Goal: Task Accomplishment & Management: Manage account settings

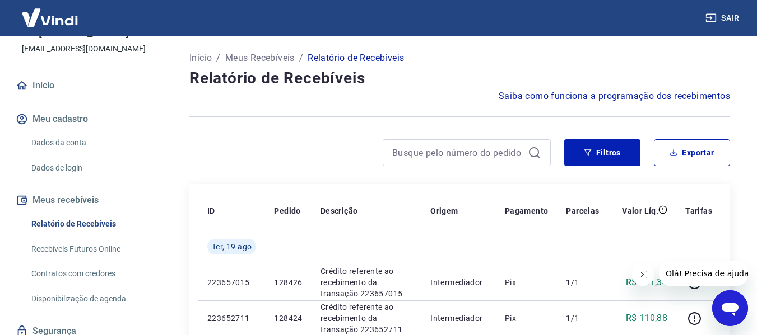
scroll to position [81, 0]
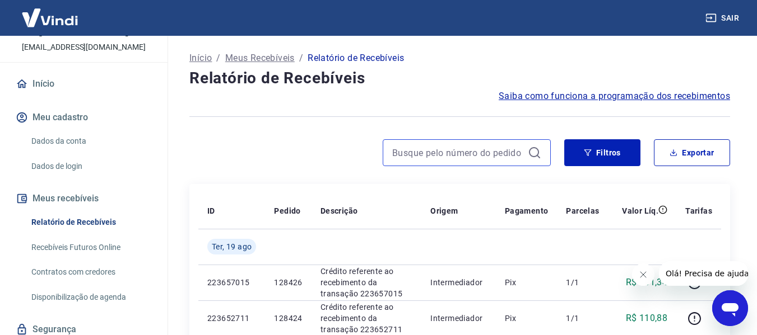
click at [432, 157] on input at bounding box center [457, 153] width 131 height 17
type input "119130"
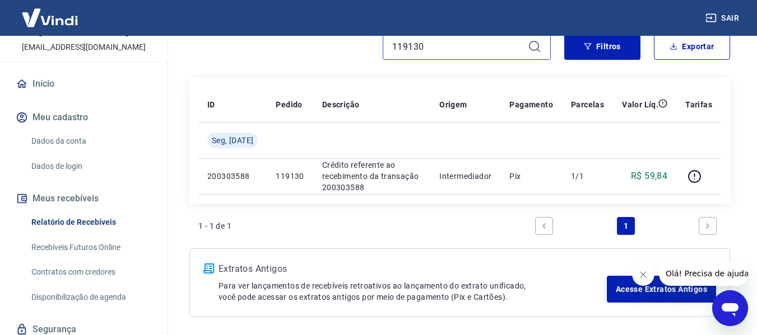
scroll to position [111, 0]
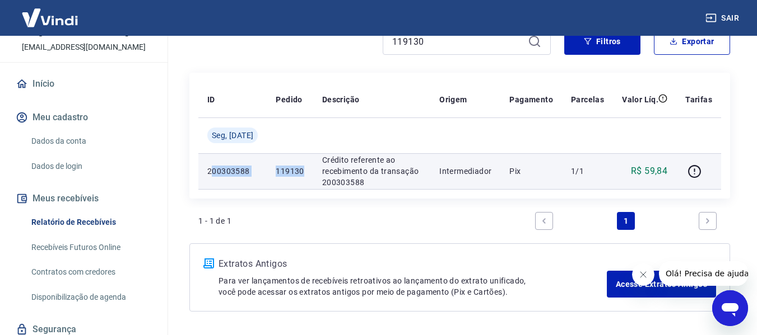
drag, startPoint x: 211, startPoint y: 166, endPoint x: 307, endPoint y: 183, distance: 97.2
click at [307, 183] on tr "200303588 119130 Crédito referente ao recebimento da transação 200303588 Interm…" at bounding box center [459, 171] width 523 height 36
click at [689, 171] on icon "button" at bounding box center [694, 171] width 13 height 13
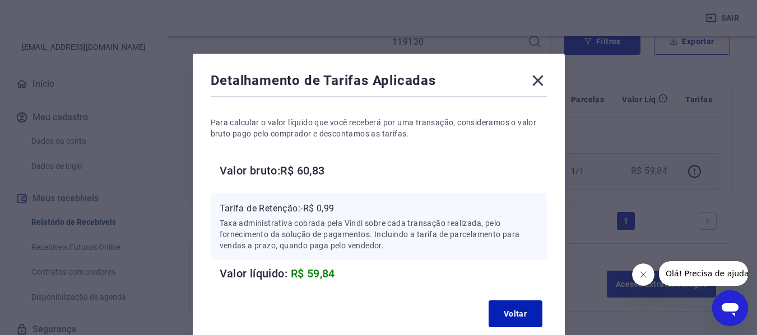
click at [537, 81] on icon at bounding box center [537, 81] width 11 height 11
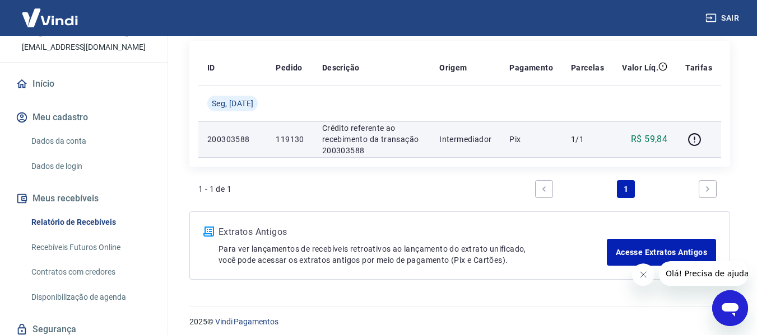
scroll to position [150, 0]
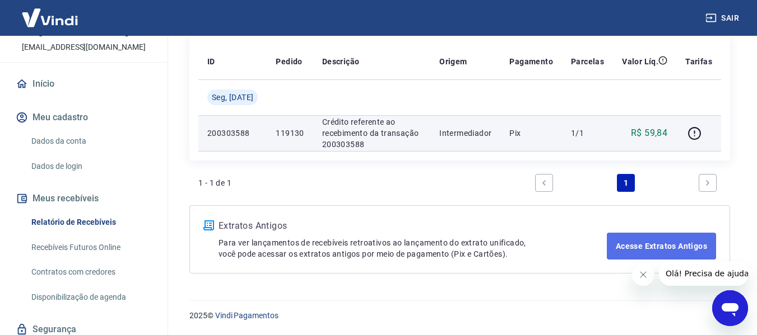
click at [627, 243] on link "Acesse Extratos Antigos" at bounding box center [661, 246] width 109 height 27
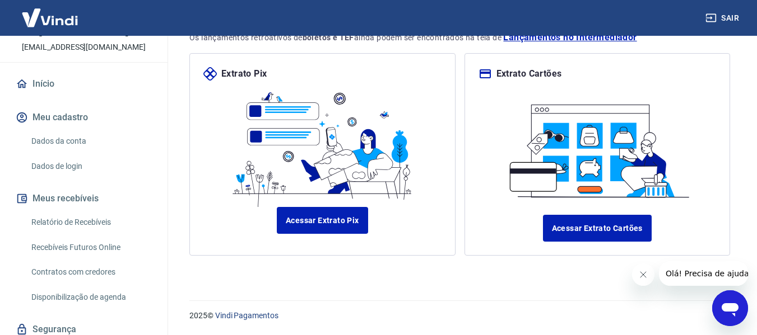
scroll to position [129, 0]
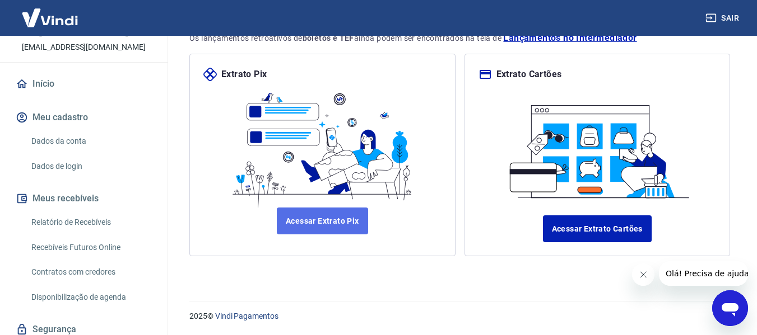
click at [333, 228] on link "Acessar Extrato Pix" at bounding box center [322, 221] width 91 height 27
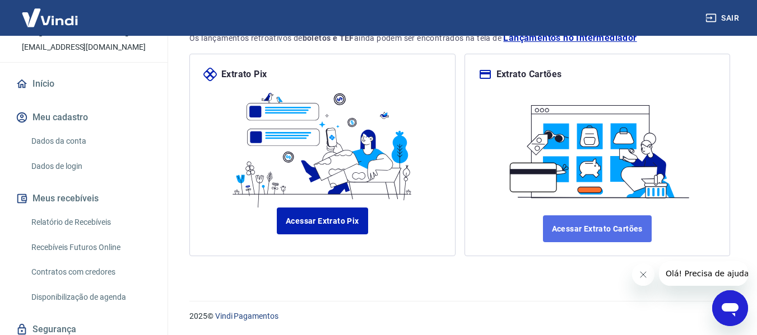
click at [598, 222] on link "Acessar Extrato Cartões" at bounding box center [597, 229] width 109 height 27
click at [615, 220] on link "Acessar Extrato Cartões" at bounding box center [597, 229] width 109 height 27
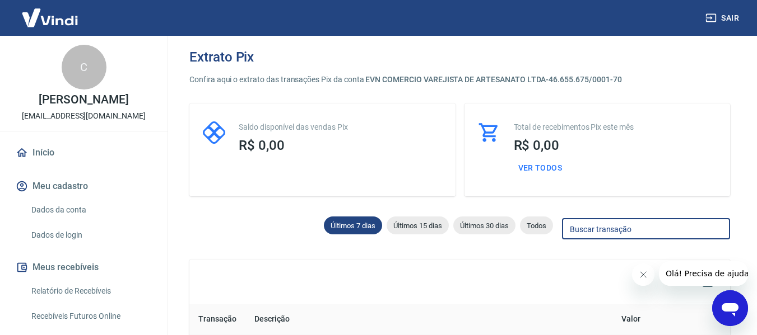
click at [580, 229] on input "Buscar transação" at bounding box center [646, 229] width 168 height 21
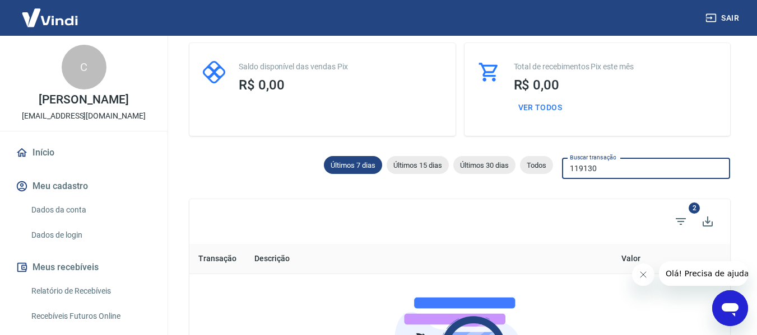
scroll to position [26, 0]
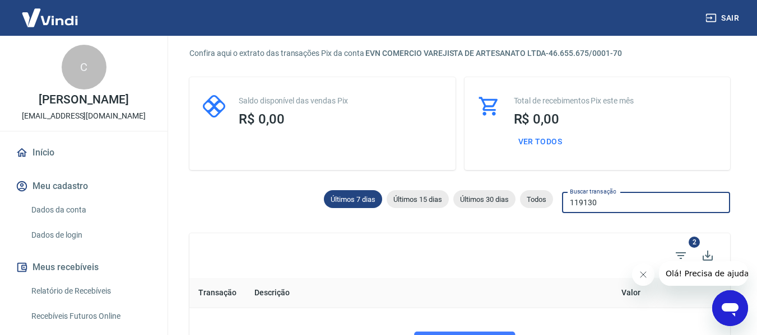
click at [600, 199] on input "119130" at bounding box center [646, 203] width 168 height 21
drag, startPoint x: 600, startPoint y: 199, endPoint x: 544, endPoint y: 201, distance: 56.6
click at [544, 201] on div "Últimos 7 dias Últimos 15 dias Últimos 30 dias Todos Buscar transação 119130 Bu…" at bounding box center [459, 201] width 540 height 27
paste input "200303588"
type input "200303588"
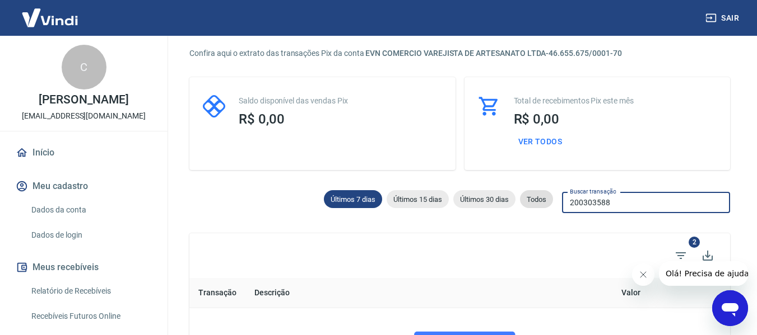
click at [534, 194] on div "Todos" at bounding box center [536, 199] width 33 height 18
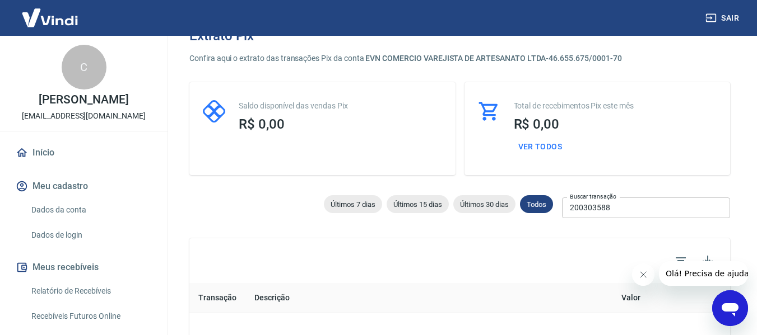
scroll to position [22, 0]
click at [537, 206] on span "Todos" at bounding box center [536, 203] width 33 height 8
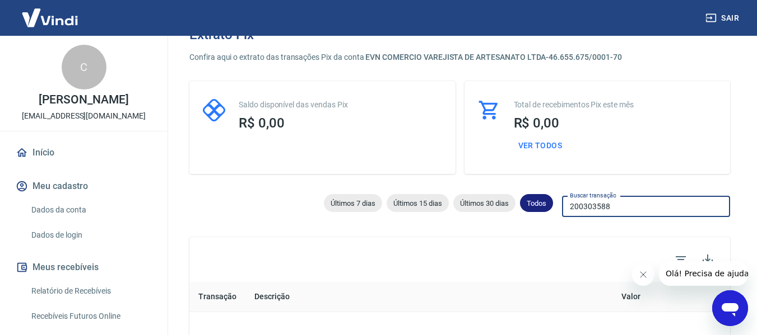
drag, startPoint x: 613, startPoint y: 206, endPoint x: 524, endPoint y: 211, distance: 89.2
click at [524, 211] on div "Últimos 7 dias Últimos 15 dias Últimos 30 dias Todos Buscar transação 200303588…" at bounding box center [459, 205] width 540 height 27
drag, startPoint x: 630, startPoint y: 204, endPoint x: 552, endPoint y: 205, distance: 77.3
click at [552, 205] on div "Últimos 7 dias Últimos 15 dias Últimos 30 dias Todos Buscar transação 200303588…" at bounding box center [459, 205] width 540 height 27
paste input "42244597"
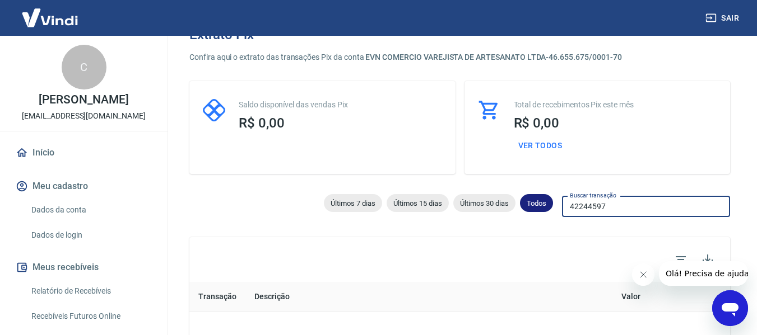
type input "42244597"
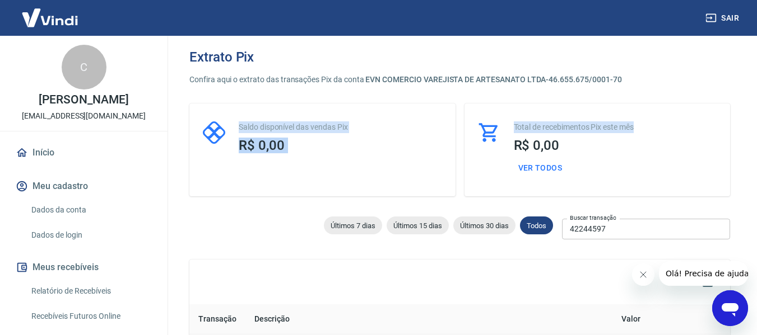
drag, startPoint x: 744, startPoint y: 86, endPoint x: 758, endPoint y: 102, distance: 22.2
click at [757, 102] on html "Sair C Carla Maria do Vale Martins catarinaartesanato97@gmail.com Início Meu ca…" at bounding box center [378, 167] width 757 height 335
click at [715, 117] on div "Total de recebimentos Pix este mês R$ 0,00 Ver todos" at bounding box center [597, 150] width 266 height 93
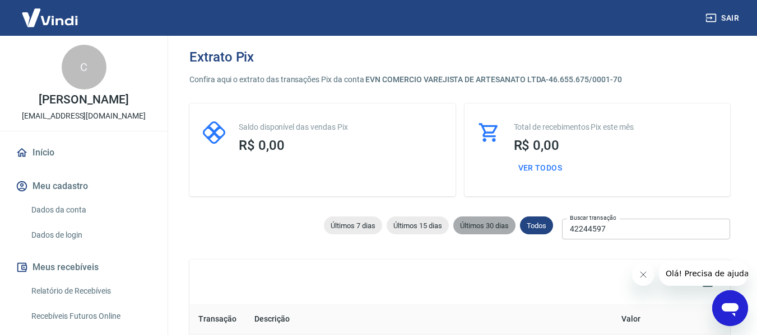
click at [504, 231] on div "Últimos 30 dias" at bounding box center [484, 226] width 62 height 18
type input "21/07/2025"
type input "20/08/2025"
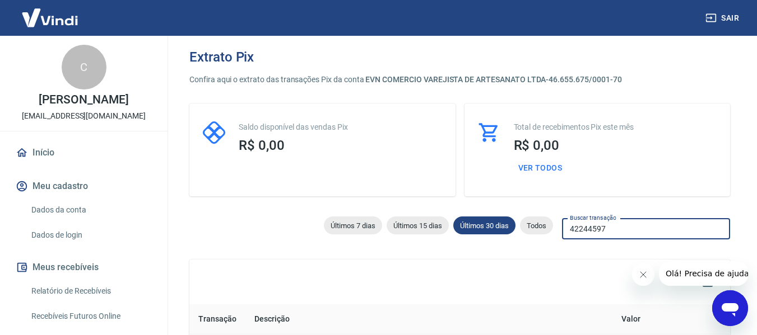
drag, startPoint x: 612, startPoint y: 234, endPoint x: 546, endPoint y: 236, distance: 66.1
click at [546, 236] on div "Últimos 7 dias Últimos 15 dias Últimos 30 dias Todos Buscar transação 42244597 …" at bounding box center [459, 228] width 540 height 27
paste input "199642764"
type input "199642764"
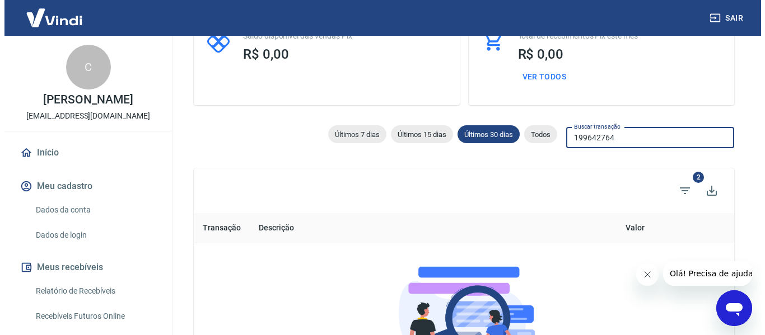
scroll to position [95, 0]
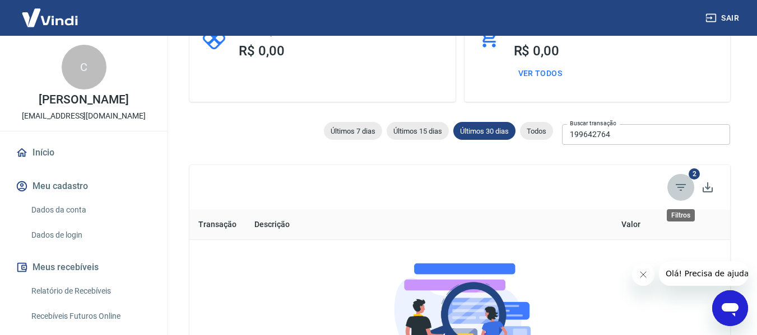
click at [677, 183] on icon "Filtros" at bounding box center [680, 187] width 13 height 13
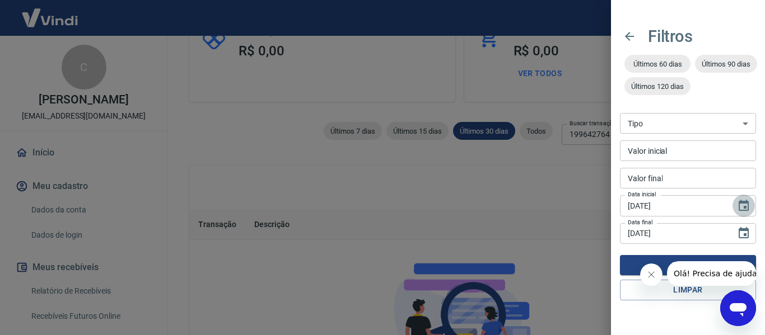
click at [744, 206] on icon "Choose date, selected date is 21 de jul de 2025" at bounding box center [743, 205] width 13 height 13
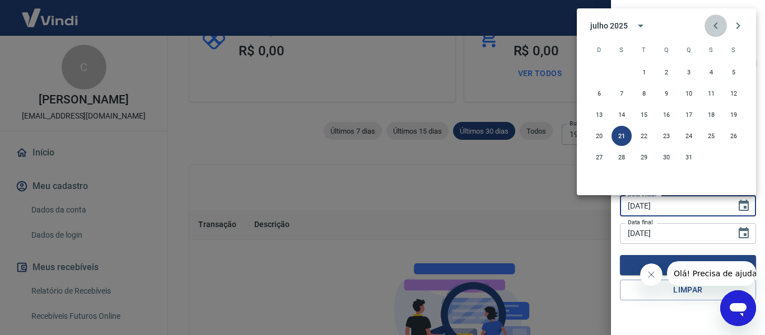
click at [715, 23] on icon "Previous month" at bounding box center [715, 25] width 13 height 13
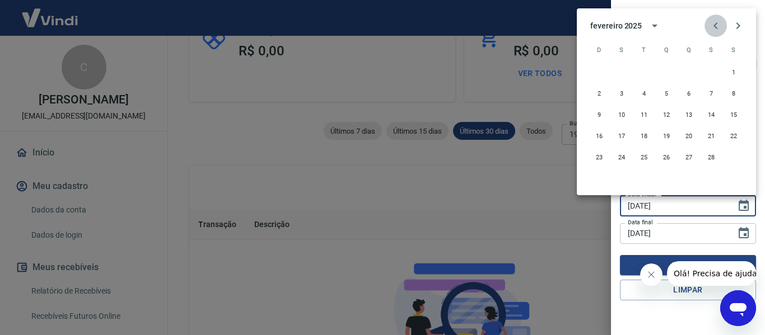
click at [715, 23] on icon "Previous month" at bounding box center [715, 25] width 13 height 13
click at [668, 71] on button "1" at bounding box center [666, 72] width 20 height 20
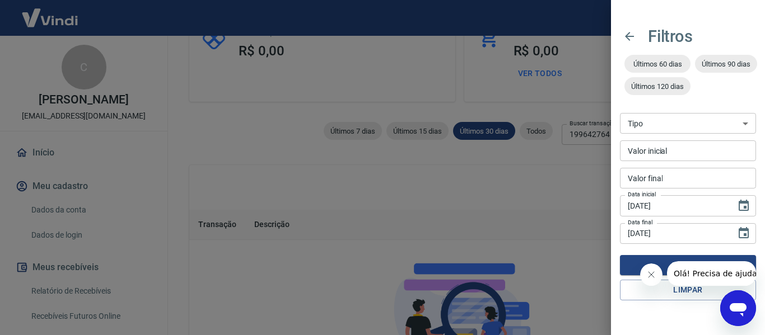
click at [646, 274] on icon "Fechar mensagem da empresa" at bounding box center [650, 275] width 9 height 9
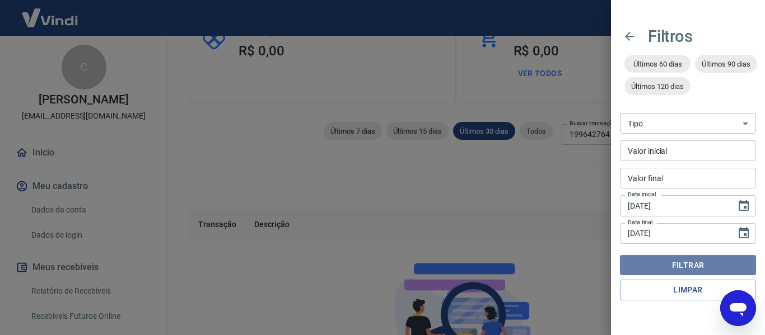
click at [652, 265] on button "Filtrar" at bounding box center [688, 265] width 136 height 21
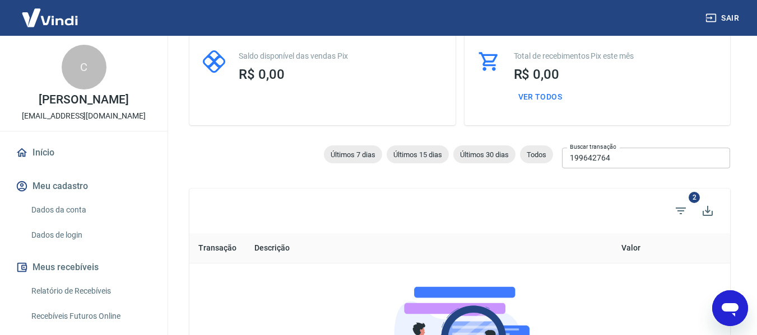
scroll to position [64, 0]
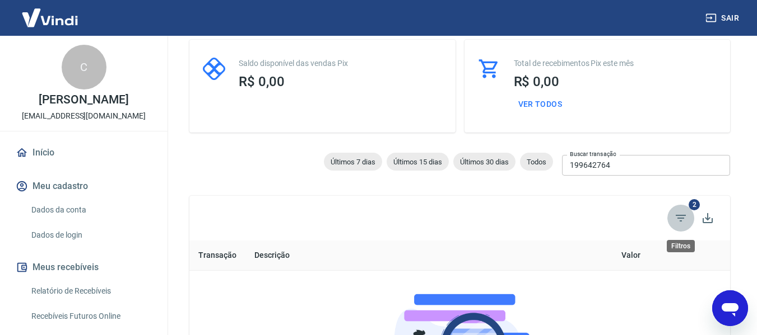
click at [679, 221] on icon "Filtros" at bounding box center [680, 218] width 13 height 13
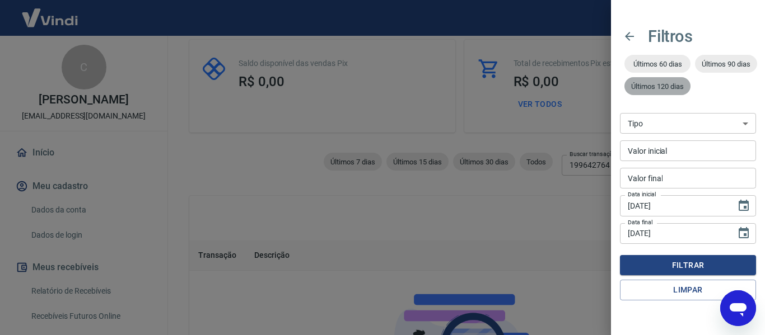
click at [673, 90] on span "Últimos 120 dias" at bounding box center [657, 86] width 66 height 8
type input "22/04/2025"
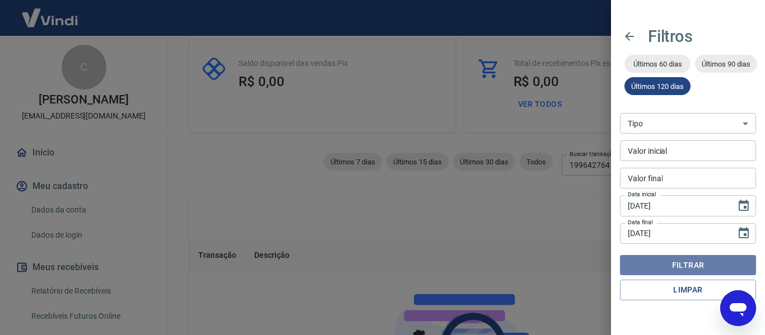
click at [677, 265] on button "Filtrar" at bounding box center [688, 265] width 136 height 21
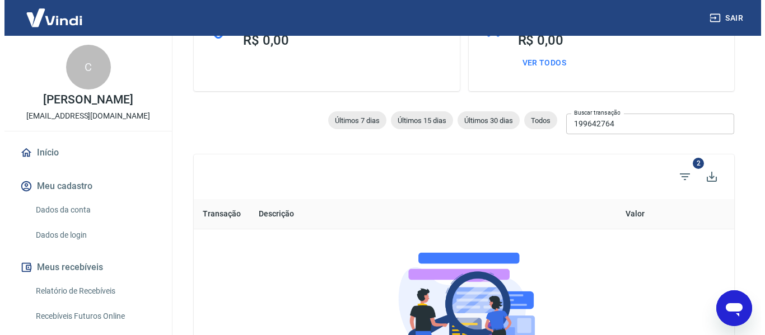
scroll to position [98, 0]
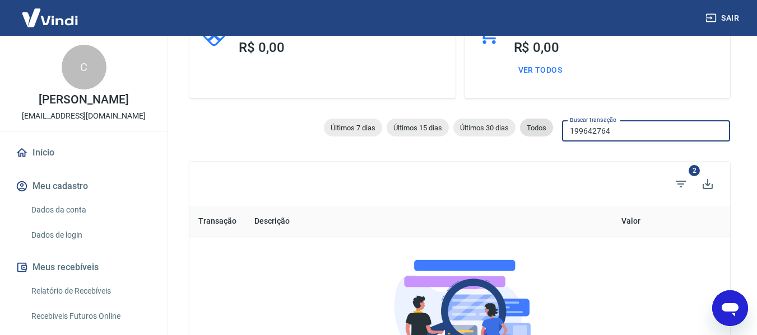
drag, startPoint x: 620, startPoint y: 134, endPoint x: 528, endPoint y: 130, distance: 92.5
click at [528, 130] on div "Últimos 7 dias Últimos 15 dias Últimos 30 dias Todos Buscar transação 199642764…" at bounding box center [459, 129] width 540 height 27
paste input "202788342"
type input "202788342"
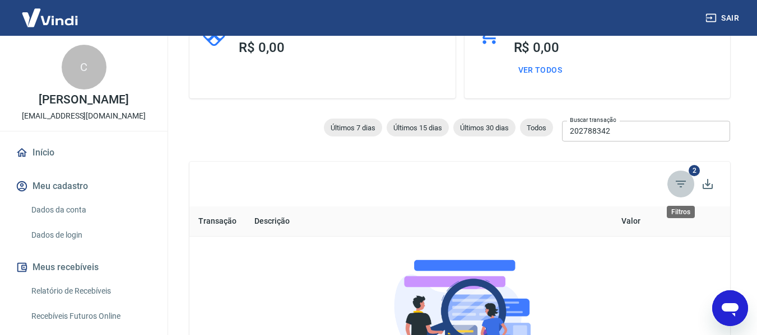
click at [683, 184] on icon "Filtros" at bounding box center [680, 184] width 10 height 7
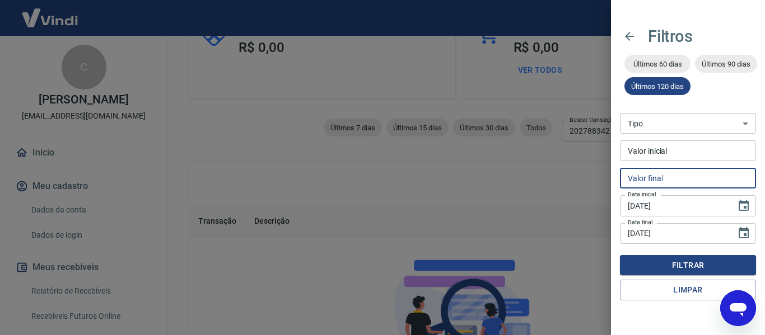
click at [683, 184] on input "Valor final" at bounding box center [688, 178] width 136 height 21
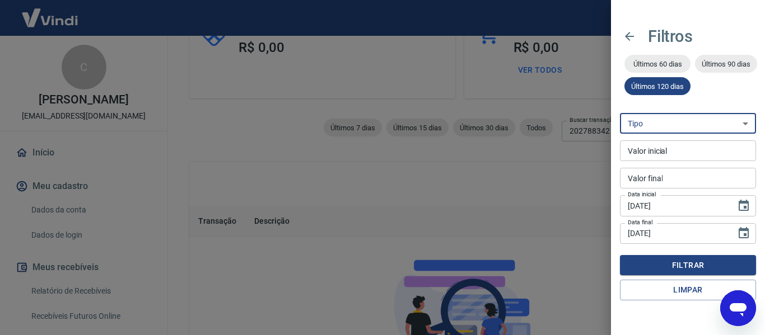
click at [688, 122] on select "Venda Saque Saque devolvido Estorno disputa" at bounding box center [688, 123] width 136 height 21
click at [747, 209] on icon "Choose date, selected date is 22 de abr de 2025" at bounding box center [743, 205] width 13 height 13
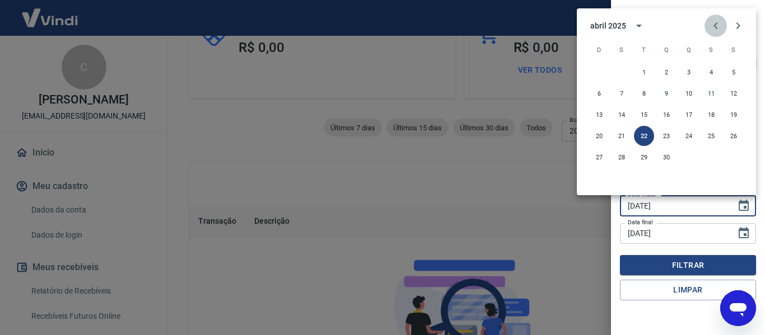
click at [714, 23] on icon "Previous month" at bounding box center [715, 25] width 13 height 13
click at [733, 71] on button "1" at bounding box center [734, 72] width 20 height 20
type input "01/03/2025"
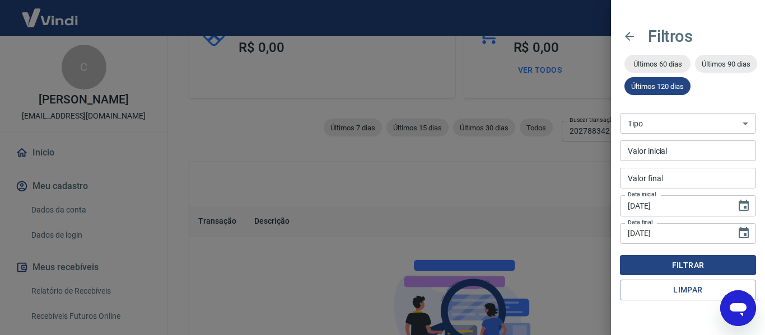
click at [705, 265] on button "Filtrar" at bounding box center [688, 265] width 136 height 21
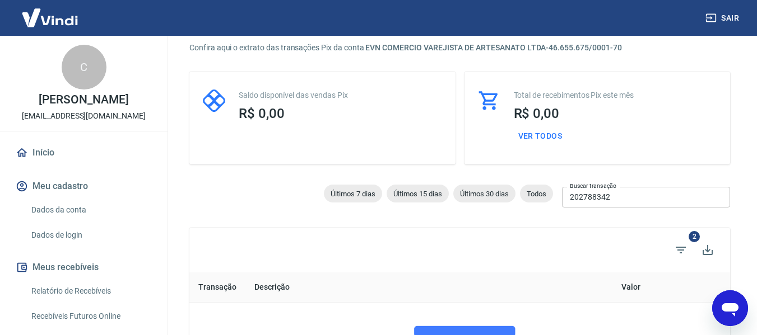
scroll to position [29, 0]
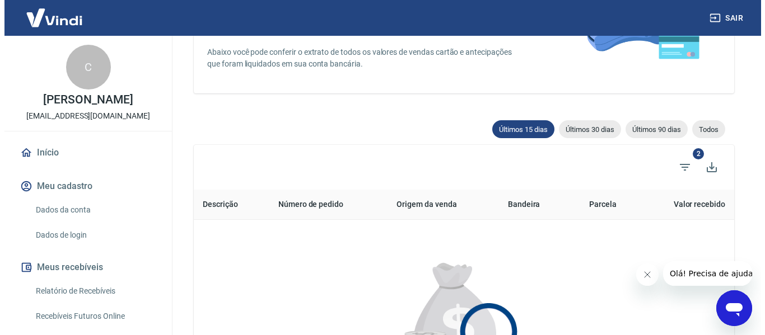
scroll to position [159, 0]
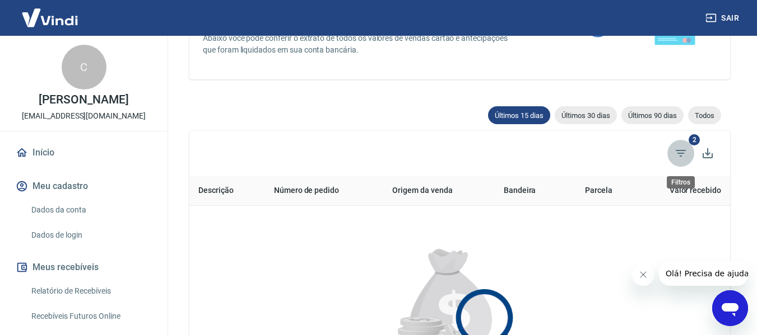
click at [686, 159] on icon "Filtros" at bounding box center [680, 153] width 13 height 13
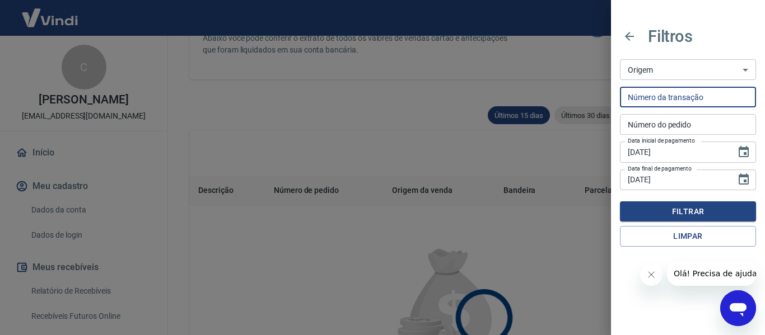
click at [677, 94] on input "Número da transação" at bounding box center [688, 97] width 136 height 21
paste input "190598711"
type input "190598711"
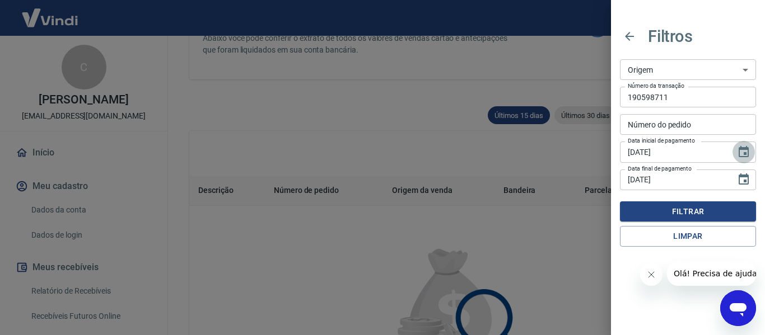
click at [743, 154] on icon "Choose date, selected date is 5 de ago de 2025" at bounding box center [743, 152] width 13 height 13
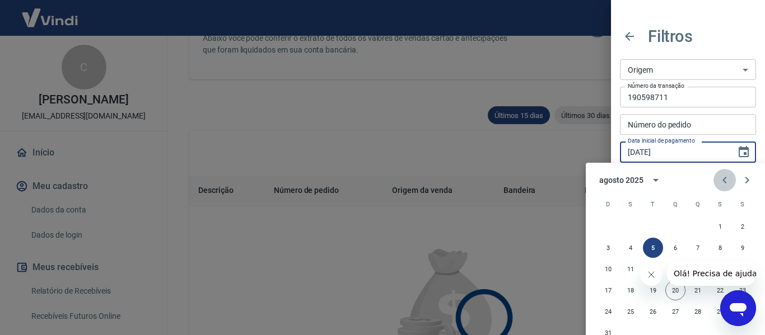
click at [728, 182] on icon "Previous month" at bounding box center [724, 180] width 13 height 13
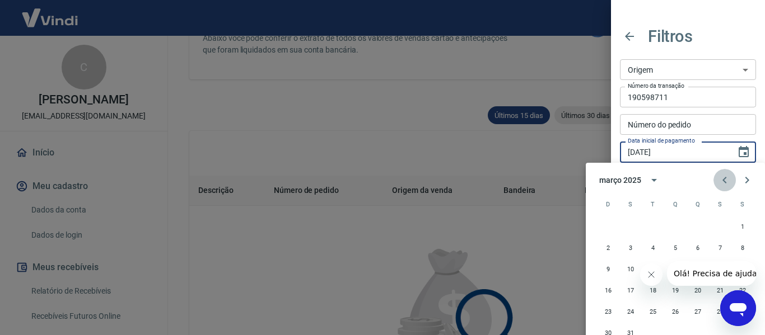
click at [728, 182] on icon "Previous month" at bounding box center [724, 180] width 13 height 13
click at [677, 225] on button "1" at bounding box center [675, 227] width 20 height 20
type input "[DATE]"
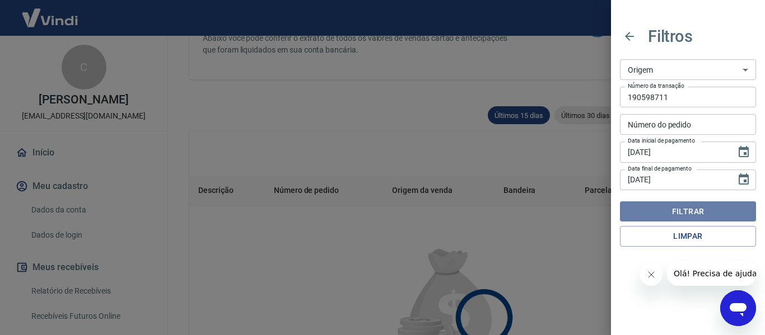
click at [702, 212] on button "Filtrar" at bounding box center [688, 212] width 136 height 21
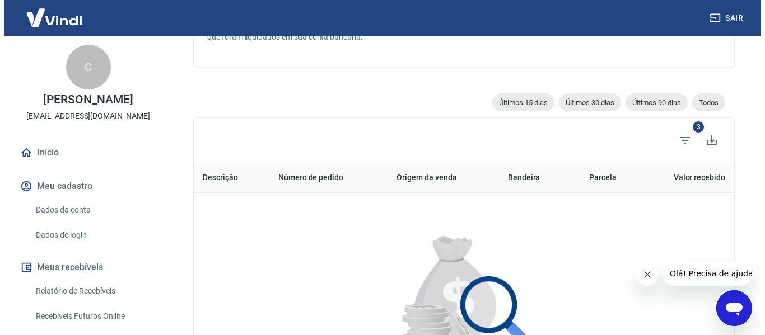
scroll to position [162, 0]
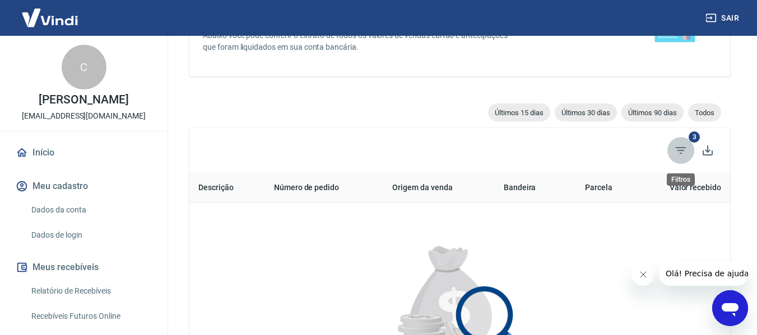
click at [682, 151] on icon "Filtros" at bounding box center [680, 150] width 13 height 13
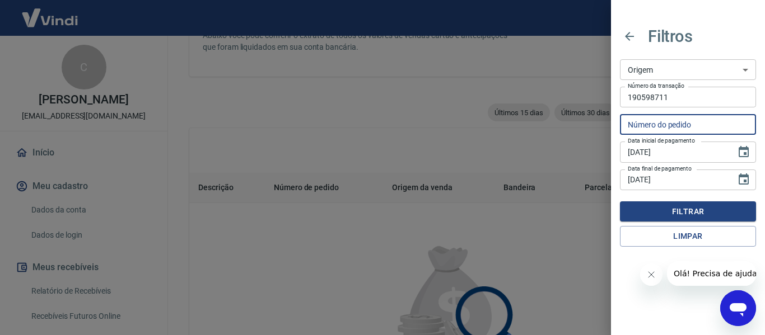
click at [688, 125] on input "Número do pedido" at bounding box center [688, 124] width 136 height 21
type input "115754"
click at [692, 212] on button "Filtrar" at bounding box center [688, 212] width 136 height 21
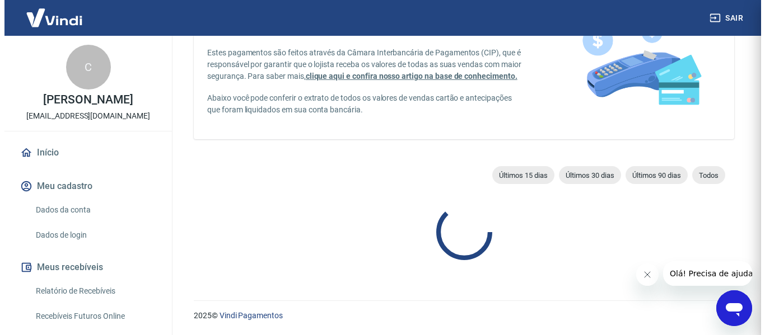
scroll to position [162, 0]
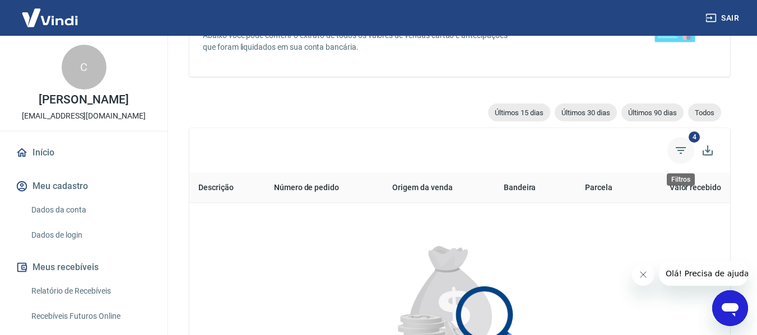
drag, startPoint x: 754, startPoint y: 139, endPoint x: 677, endPoint y: 152, distance: 78.5
click at [677, 152] on div "Valores liquidados - vendas cartão e antecipações De acordo com a Circular n° 3…" at bounding box center [459, 187] width 594 height 626
click at [677, 152] on icon "Filtros" at bounding box center [680, 150] width 10 height 7
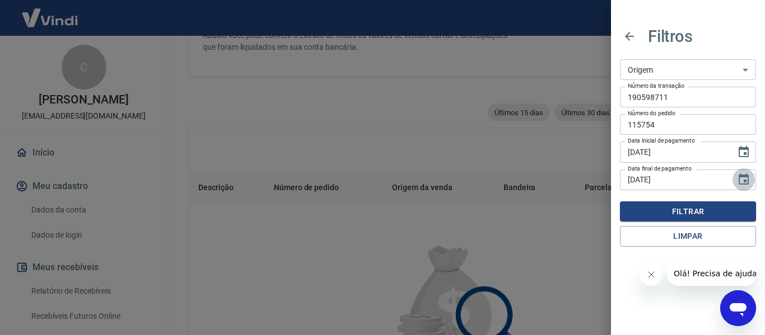
click at [743, 176] on icon "Choose date, selected date is 20 de ago de 2025" at bounding box center [744, 179] width 10 height 11
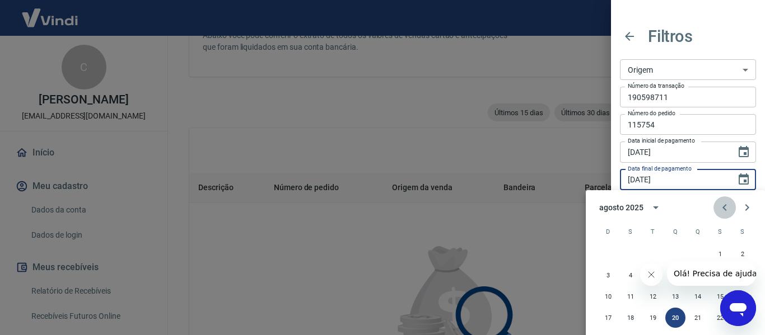
click at [724, 207] on icon "Previous month" at bounding box center [725, 207] width 4 height 7
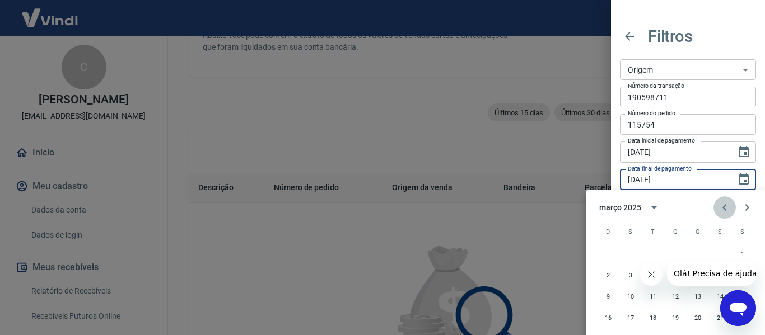
click at [724, 207] on icon "Previous month" at bounding box center [725, 207] width 4 height 7
click at [745, 204] on icon "Next month" at bounding box center [746, 207] width 13 height 13
click at [694, 316] on button "23" at bounding box center [698, 318] width 20 height 20
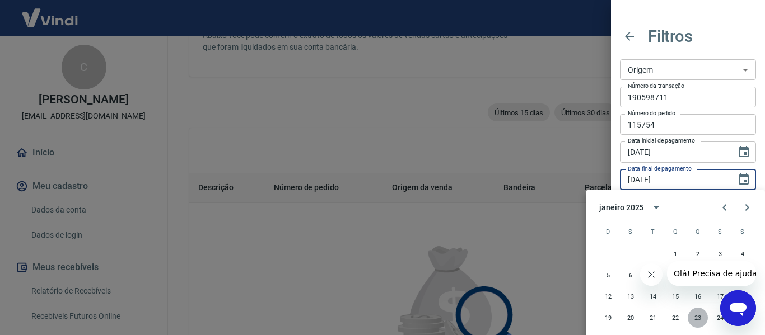
type input "23/01/2025"
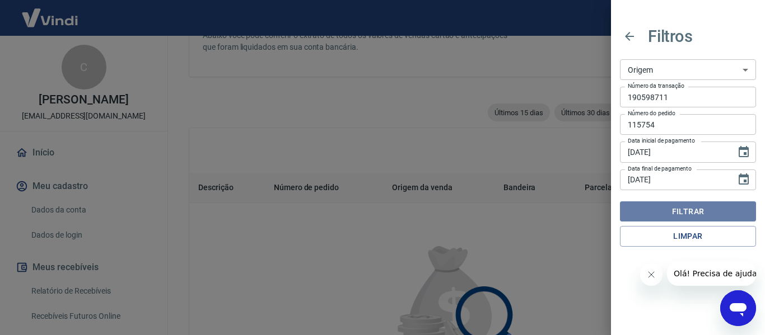
click at [688, 210] on button "Filtrar" at bounding box center [688, 212] width 136 height 21
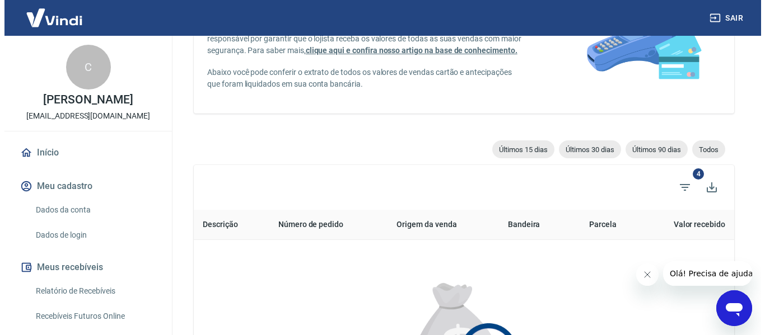
scroll to position [124, 0]
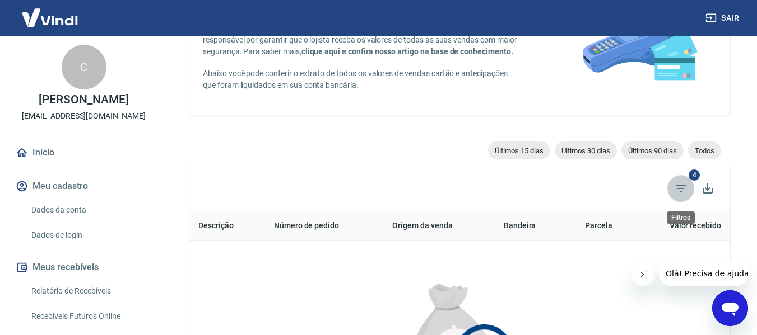
click at [684, 188] on icon "Filtros" at bounding box center [680, 188] width 10 height 7
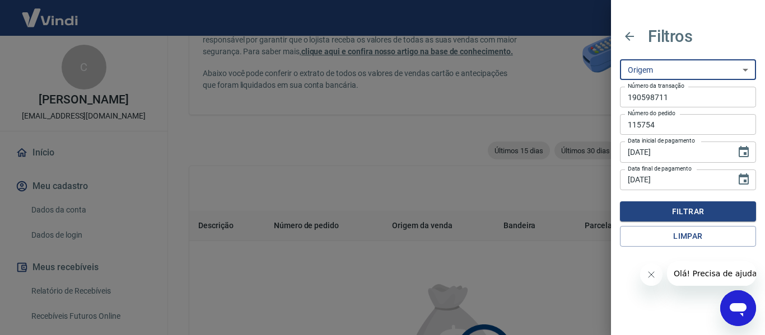
click at [680, 77] on select "Maquininha Intermediador" at bounding box center [688, 69] width 136 height 21
select select "intermediador"
click at [620, 59] on select "Maquininha Intermediador" at bounding box center [688, 69] width 136 height 21
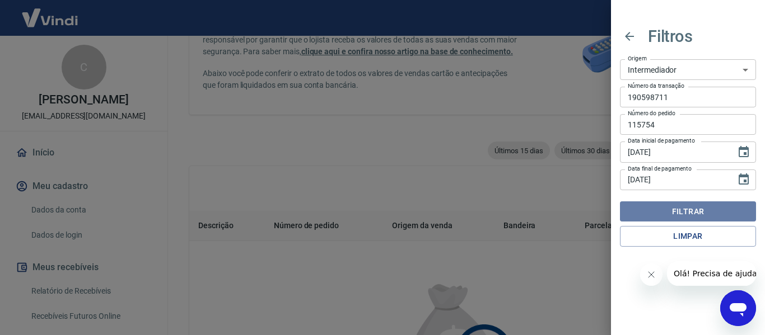
click at [702, 205] on button "Filtrar" at bounding box center [688, 212] width 136 height 21
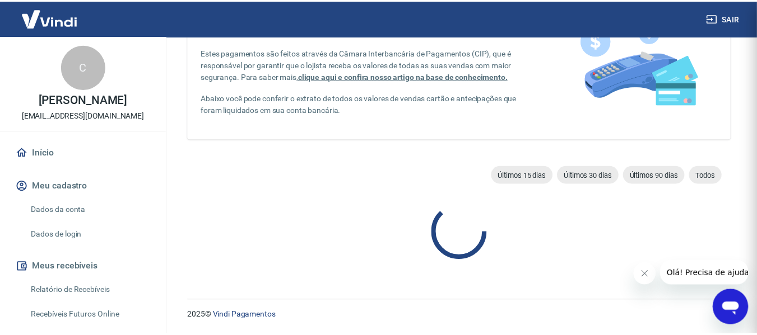
scroll to position [124, 0]
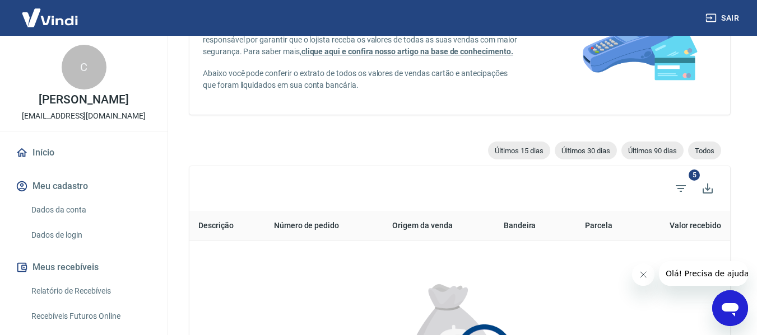
drag, startPoint x: 754, startPoint y: 127, endPoint x: 759, endPoint y: 195, distance: 67.9
click at [757, 195] on html "Sair C Carla Maria do Vale Martins catarinaartesanato97@gmail.com Início Meu ca…" at bounding box center [378, 43] width 757 height 335
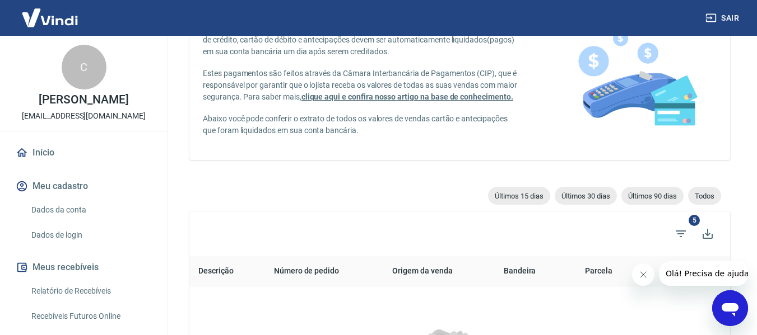
scroll to position [108, 0]
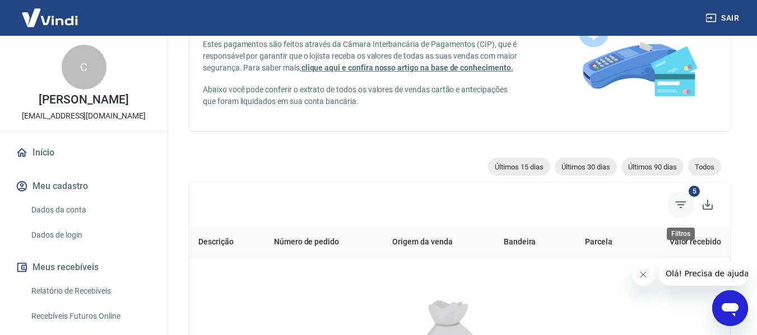
click at [682, 202] on icon "Filtros" at bounding box center [680, 204] width 13 height 13
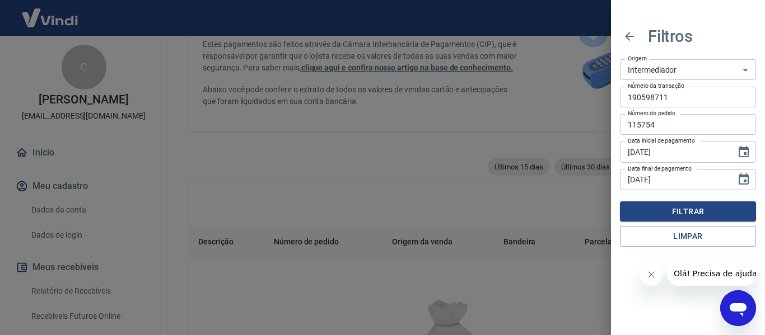
click at [113, 246] on div at bounding box center [382, 167] width 765 height 335
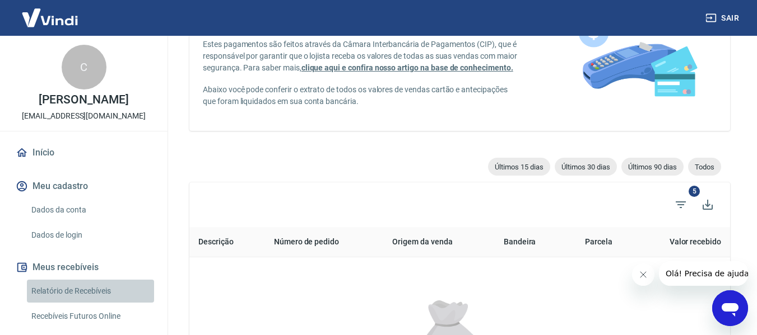
click at [106, 301] on link "Relatório de Recebíveis" at bounding box center [90, 291] width 127 height 23
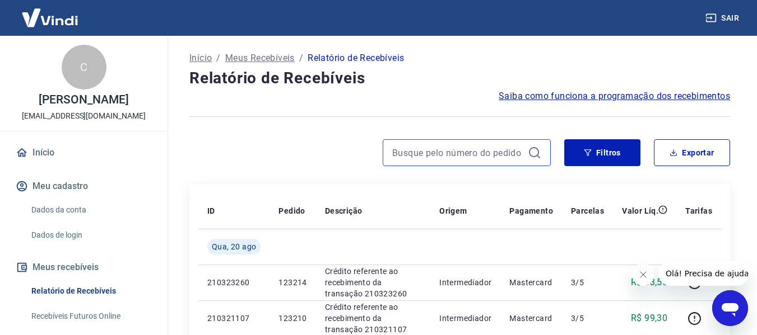
click at [442, 155] on input at bounding box center [457, 153] width 131 height 17
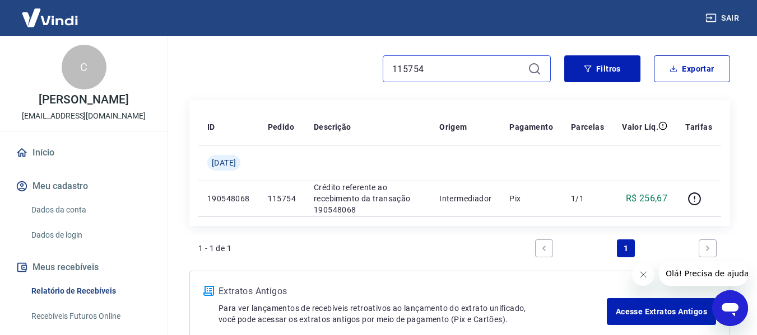
scroll to position [88, 0]
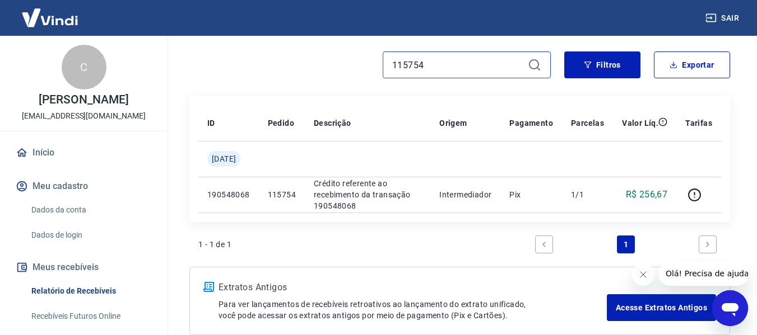
click at [460, 69] on input "115754" at bounding box center [457, 65] width 131 height 17
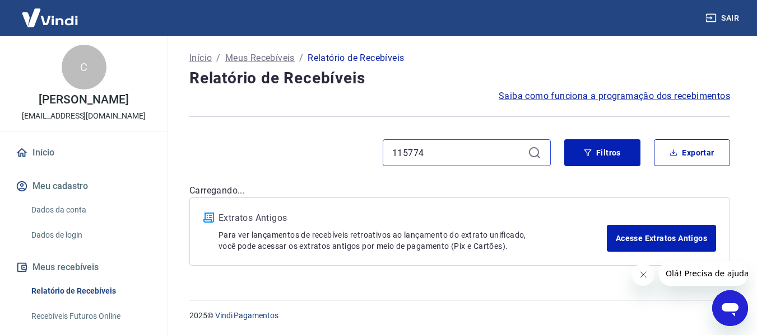
type input "115774"
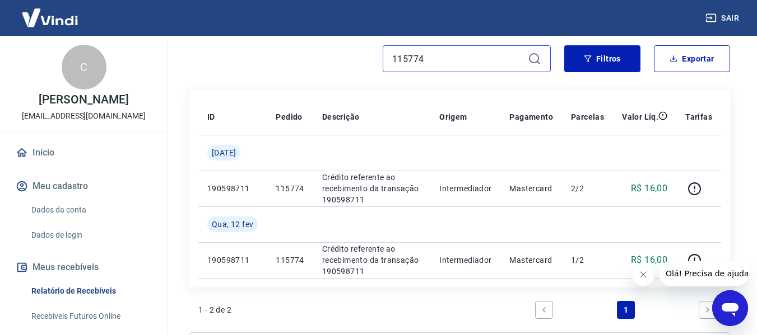
scroll to position [80, 0]
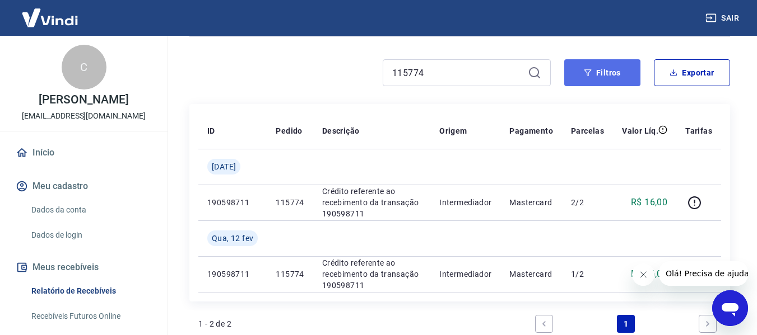
click at [603, 74] on button "Filtros" at bounding box center [602, 72] width 76 height 27
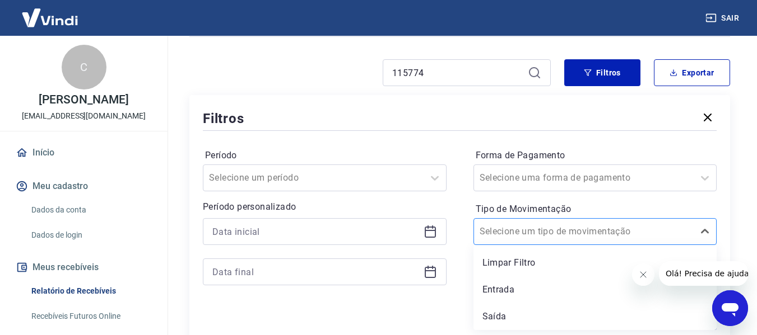
click at [547, 234] on input "Tipo de Movimentação" at bounding box center [535, 231] width 113 height 13
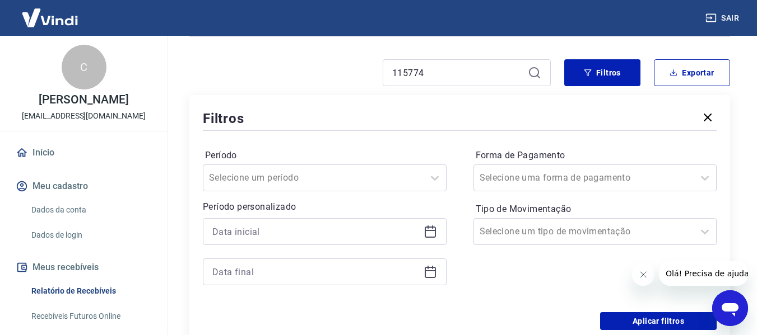
click at [552, 164] on div "Forma de Pagamento Selecione uma forma de pagamento" at bounding box center [595, 169] width 244 height 45
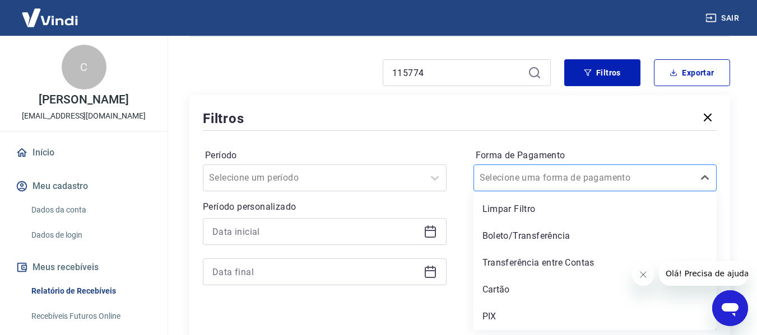
click at [555, 176] on input "Forma de Pagamento" at bounding box center [535, 177] width 113 height 13
click at [501, 285] on div "Cartão" at bounding box center [595, 290] width 244 height 22
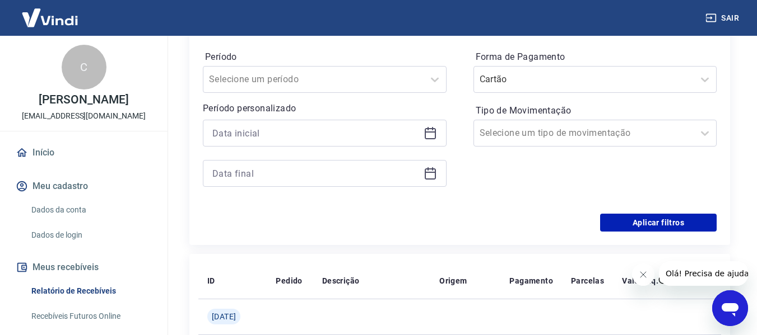
scroll to position [207, 0]
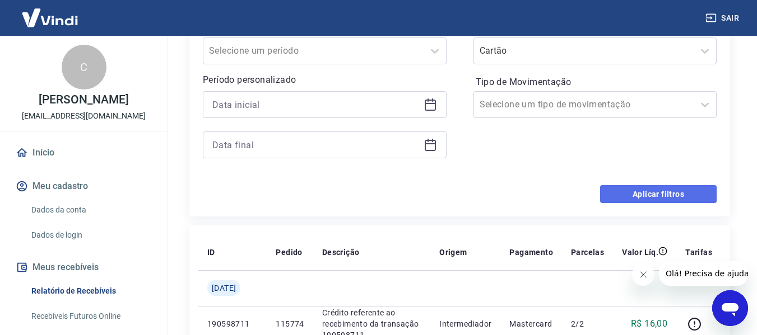
click at [657, 190] on button "Aplicar filtros" at bounding box center [658, 194] width 116 height 18
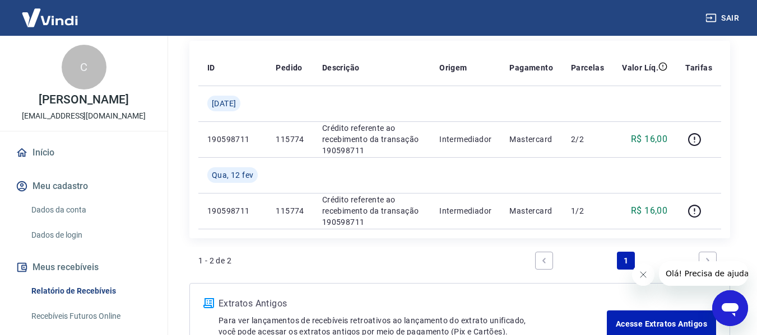
scroll to position [147, 0]
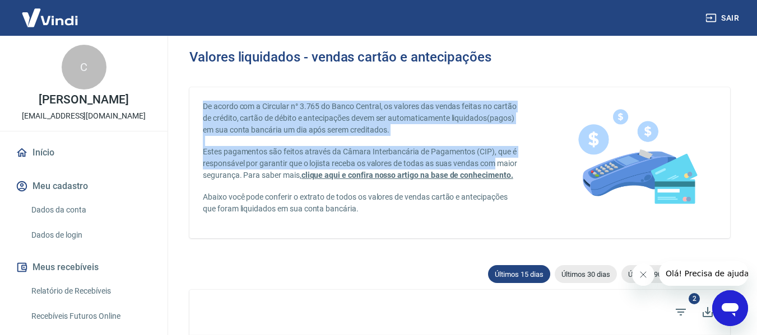
drag, startPoint x: 538, startPoint y: 166, endPoint x: 569, endPoint y: 206, distance: 51.1
click at [569, 206] on div "De acordo com a Circular n° 3.765 do Banco Central, os valores das vendas feita…" at bounding box center [459, 162] width 540 height 151
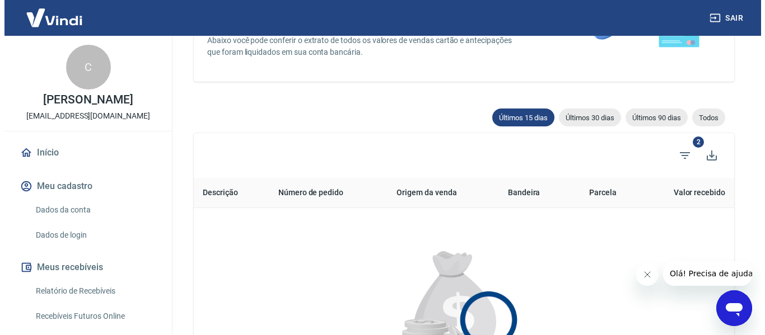
scroll to position [178, 0]
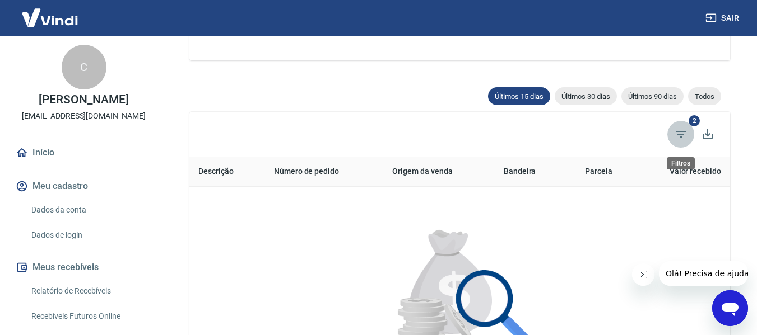
click at [682, 132] on icon "Filtros" at bounding box center [680, 134] width 13 height 13
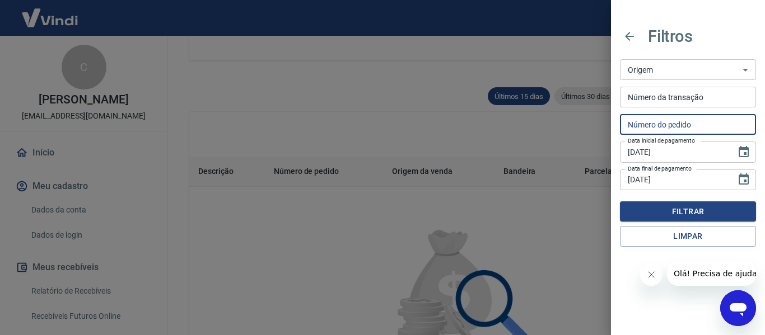
click at [669, 123] on input "Número do pedido" at bounding box center [688, 124] width 136 height 21
type input "115774"
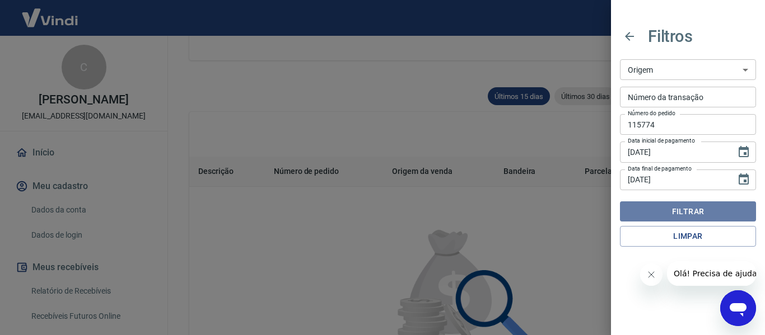
click at [709, 209] on button "Filtrar" at bounding box center [688, 212] width 136 height 21
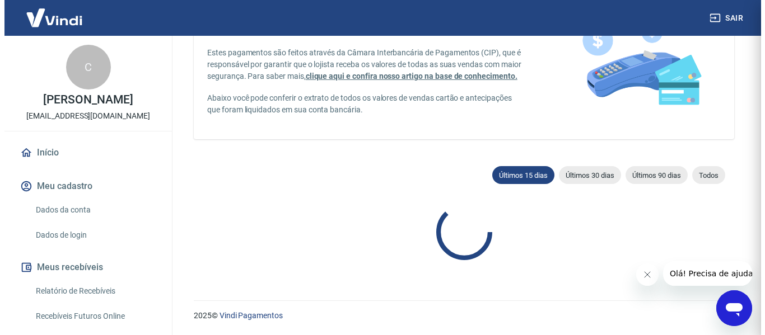
scroll to position [178, 0]
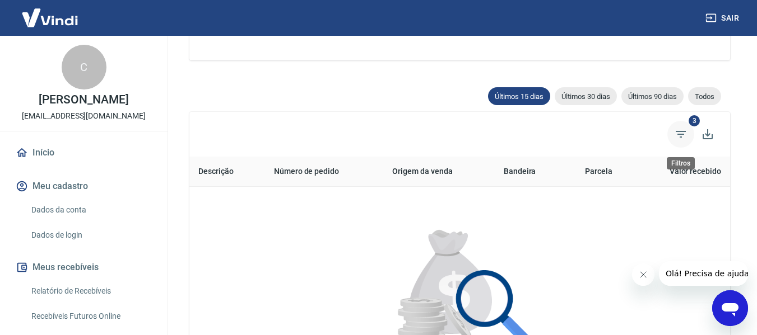
click at [681, 131] on icon "Filtros" at bounding box center [680, 134] width 13 height 13
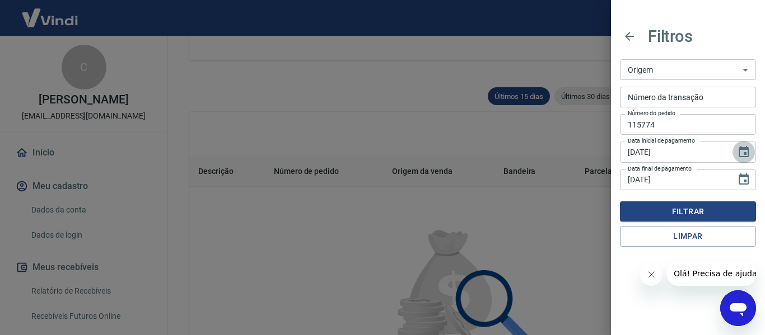
click at [746, 150] on icon "Choose date, selected date is 5 de ago de 2025" at bounding box center [744, 151] width 10 height 11
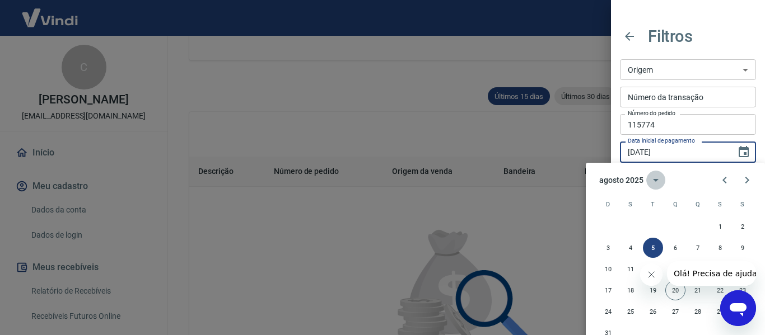
click at [655, 179] on icon "calendar view is open, switch to year view" at bounding box center [656, 180] width 6 height 3
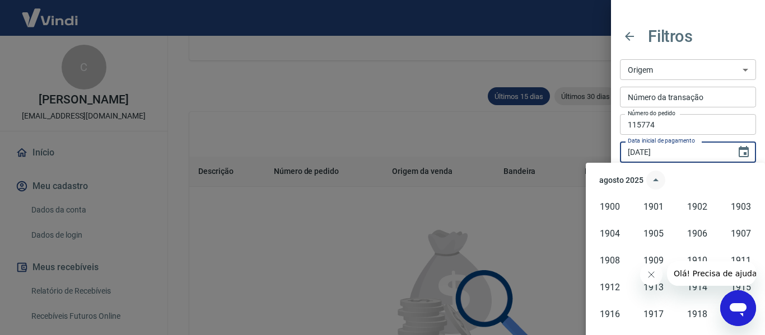
scroll to position [768, 0]
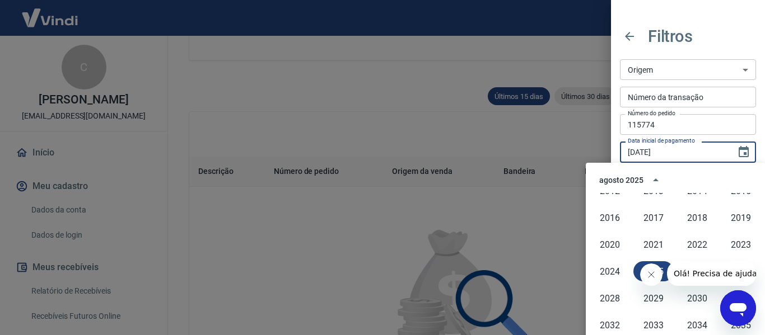
click at [649, 273] on icon "Fechar mensagem da empresa" at bounding box center [651, 275] width 6 height 6
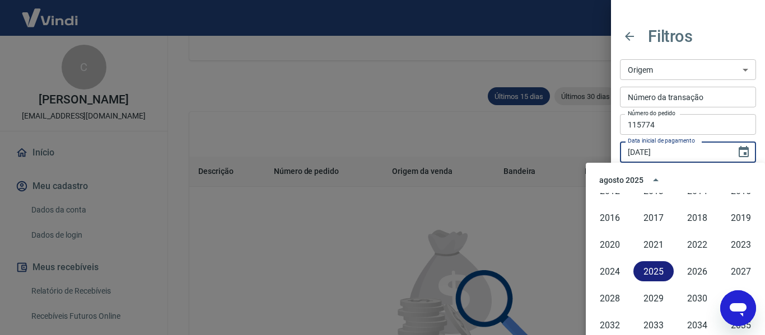
click at [651, 273] on button "2025" at bounding box center [653, 272] width 40 height 20
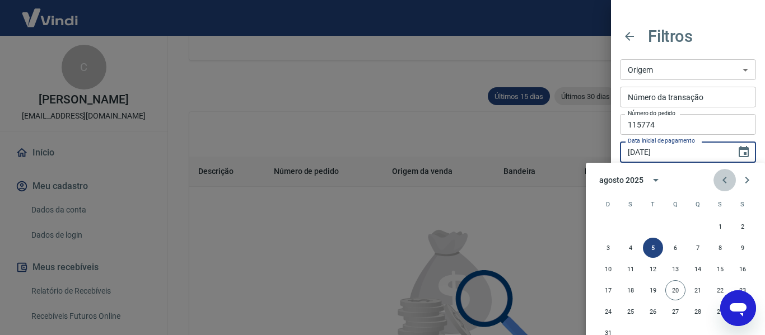
click at [721, 176] on icon "Previous month" at bounding box center [724, 180] width 13 height 13
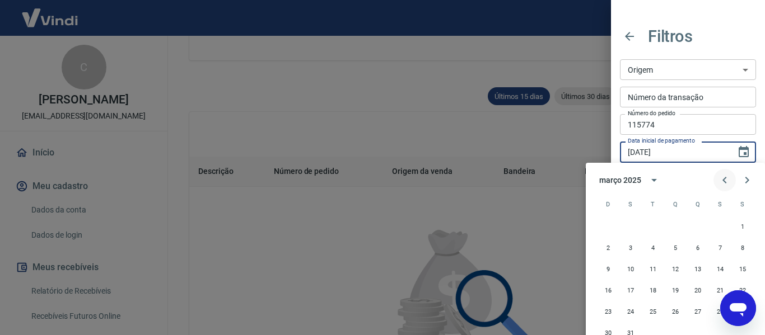
click at [721, 176] on icon "Previous month" at bounding box center [724, 180] width 13 height 13
click at [674, 227] on button "1" at bounding box center [675, 227] width 20 height 20
type input "01/01/2025"
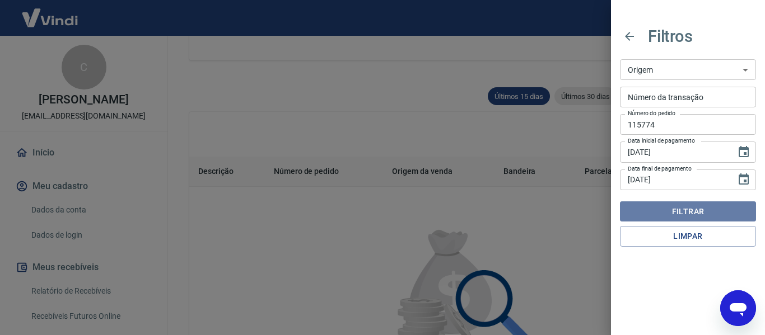
click at [687, 213] on button "Filtrar" at bounding box center [688, 212] width 136 height 21
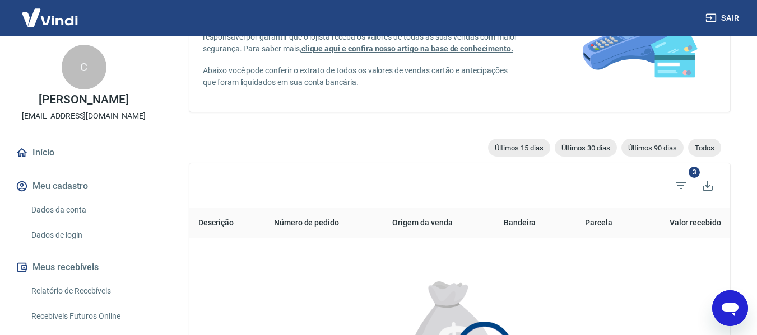
scroll to position [76, 0]
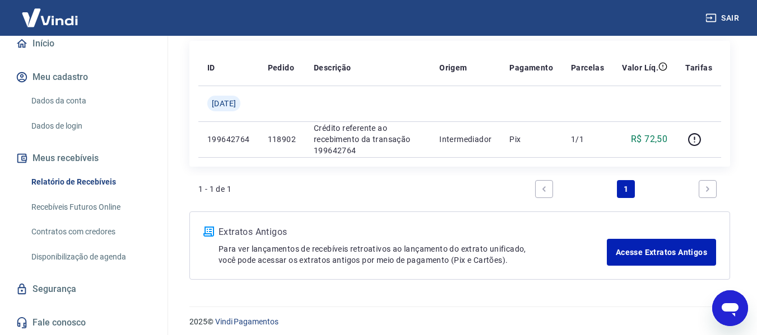
scroll to position [109, 0]
click at [175, 178] on div "Início / Meus Recebíveis / Relatório de Recebíveis Relatório de Recebíveis Saib…" at bounding box center [459, 92] width 594 height 401
drag, startPoint x: 175, startPoint y: 178, endPoint x: 177, endPoint y: 220, distance: 42.0
click at [177, 220] on div "Início / Meus Recebíveis / Relatório de Recebíveis Relatório de Recebíveis Saib…" at bounding box center [459, 92] width 594 height 401
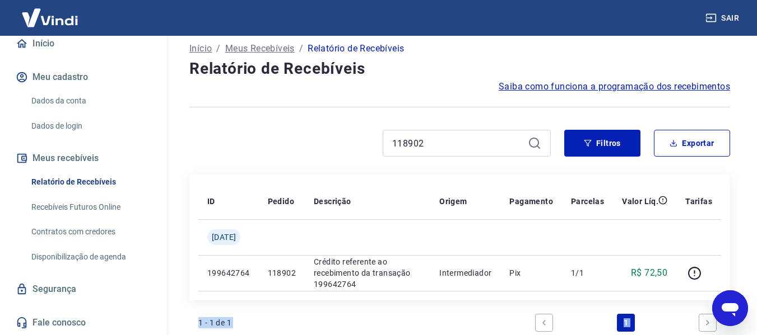
scroll to position [0, 0]
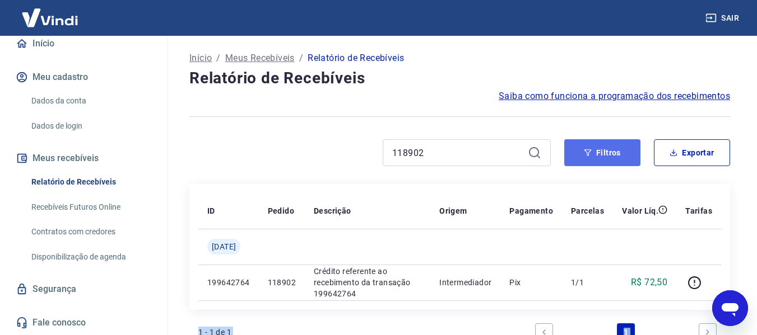
click at [599, 148] on button "Filtros" at bounding box center [602, 152] width 76 height 27
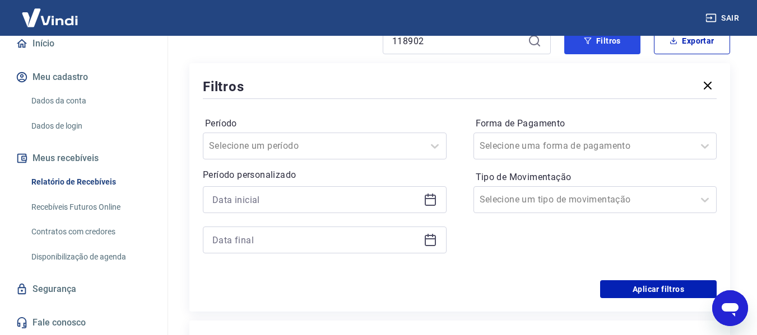
scroll to position [121, 0]
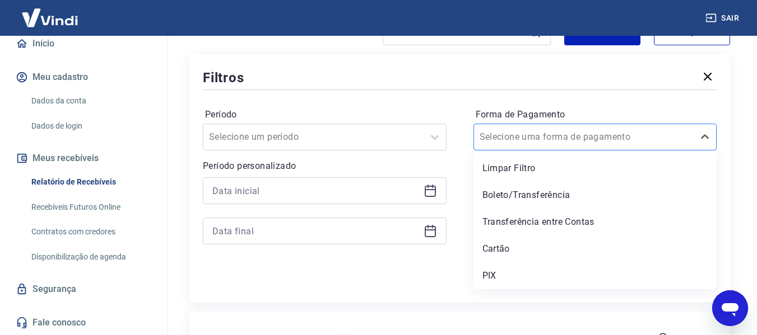
click at [651, 136] on div at bounding box center [583, 137] width 209 height 16
click at [510, 253] on div "Cartão" at bounding box center [595, 249] width 244 height 22
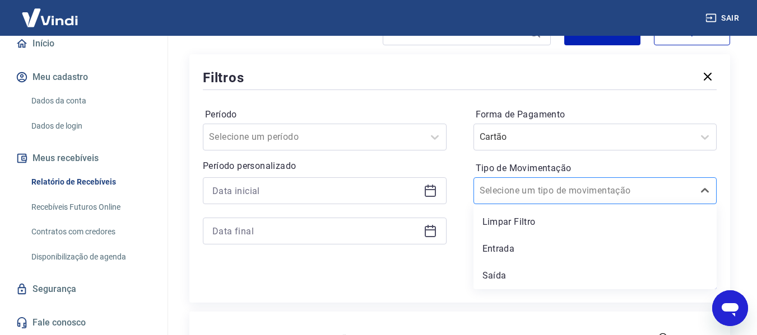
click at [536, 190] on input "Tipo de Movimentação" at bounding box center [535, 190] width 113 height 13
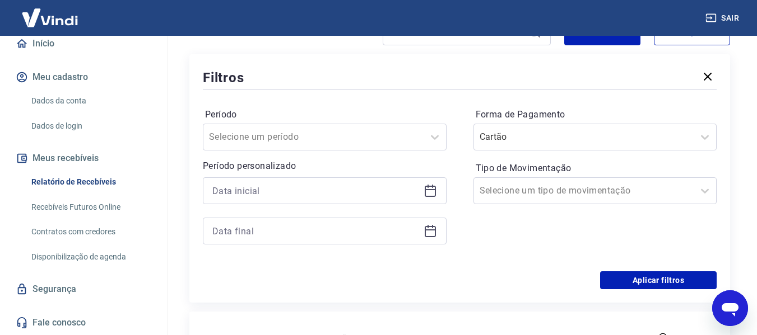
click at [435, 192] on icon at bounding box center [430, 191] width 11 height 11
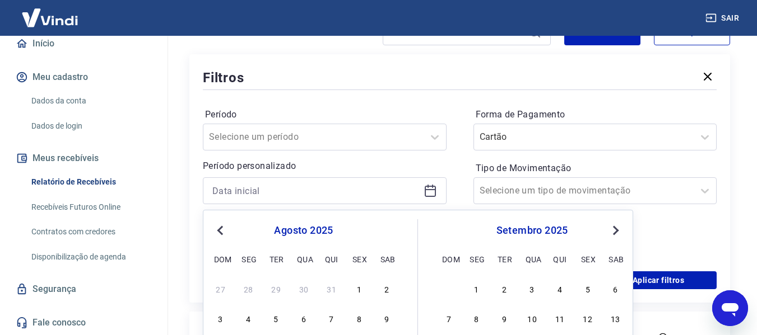
click at [217, 226] on button "Previous Month" at bounding box center [219, 230] width 13 height 13
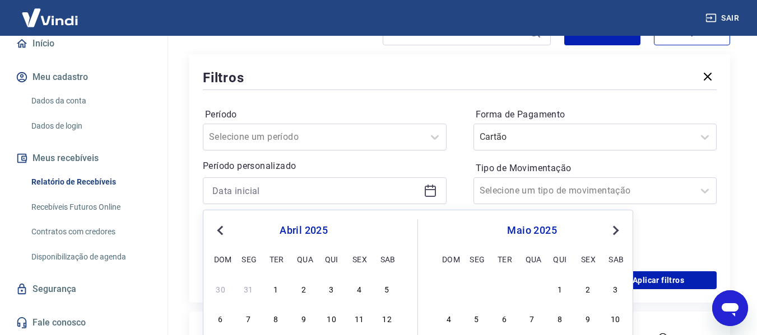
click at [217, 226] on button "Previous Month" at bounding box center [219, 230] width 13 height 13
click at [302, 286] on div "1" at bounding box center [303, 288] width 13 height 13
type input "[DATE]"
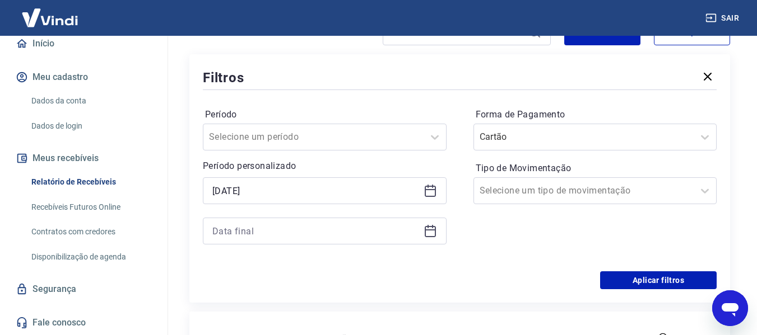
click at [428, 231] on icon at bounding box center [429, 231] width 13 height 13
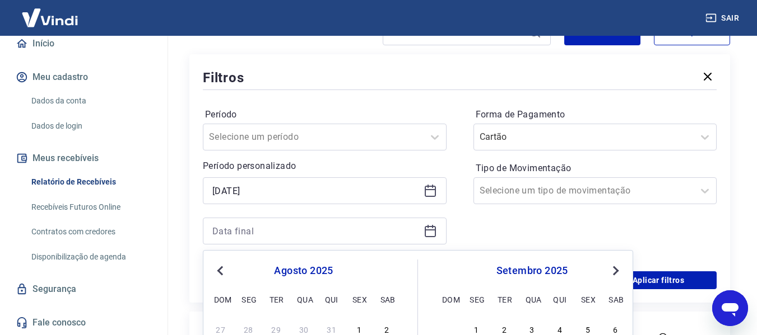
click at [216, 271] on button "Previous Month" at bounding box center [219, 270] width 13 height 13
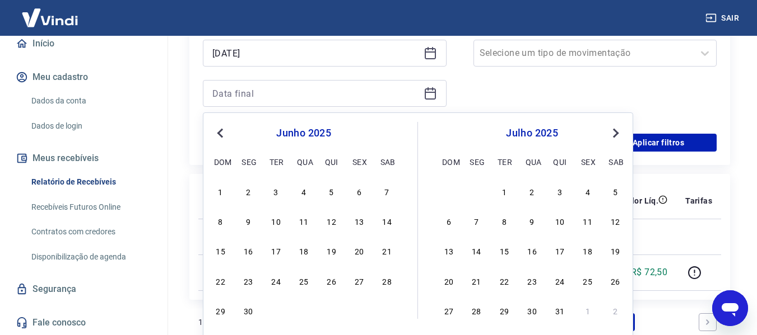
scroll to position [278, 0]
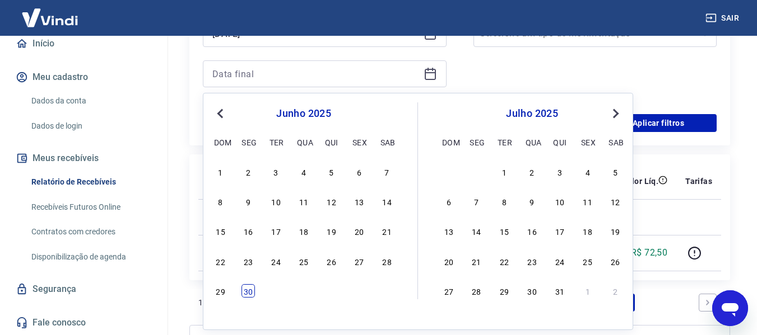
click at [250, 290] on div "30" at bounding box center [247, 291] width 13 height 13
type input "[DATE]"
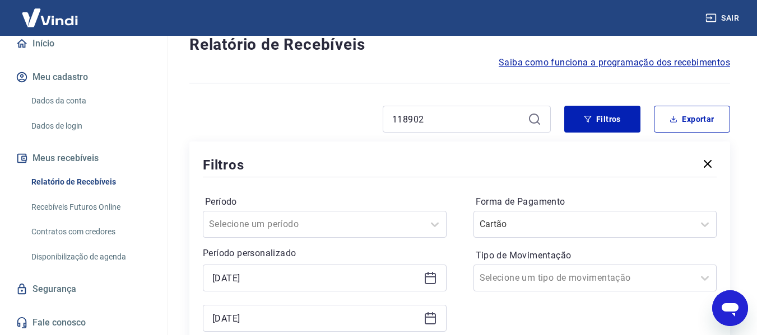
scroll to position [17, 0]
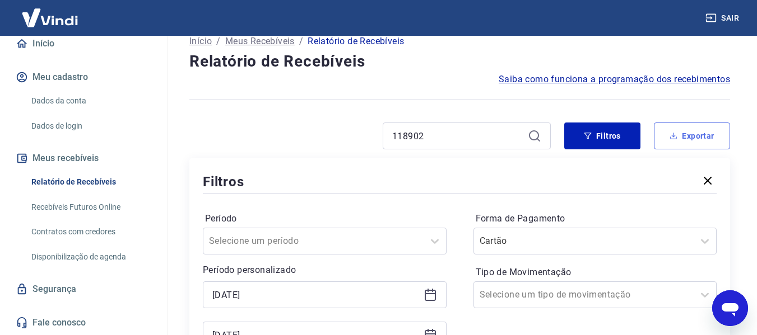
click at [684, 139] on button "Exportar" at bounding box center [692, 136] width 76 height 27
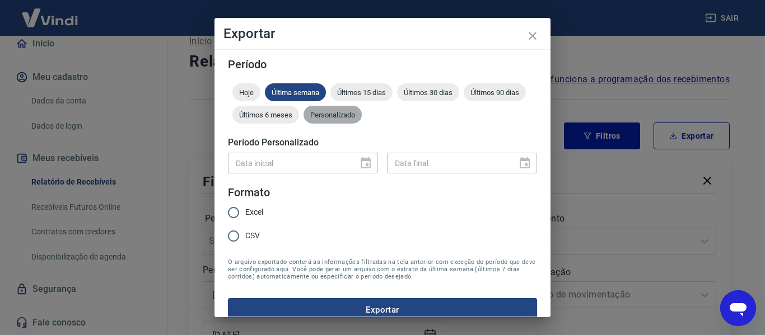
click at [362, 116] on span "Personalizado" at bounding box center [333, 115] width 58 height 8
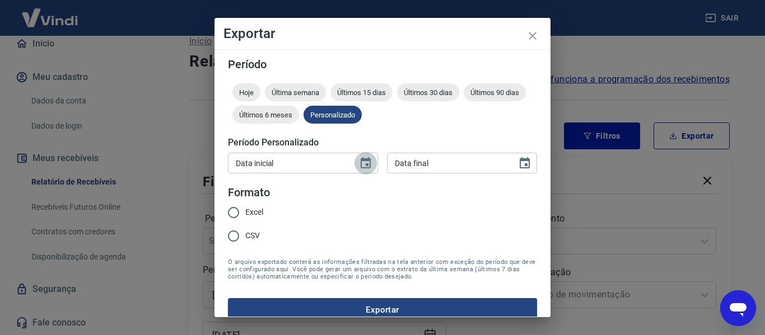
click at [367, 169] on icon "Choose date" at bounding box center [365, 163] width 13 height 13
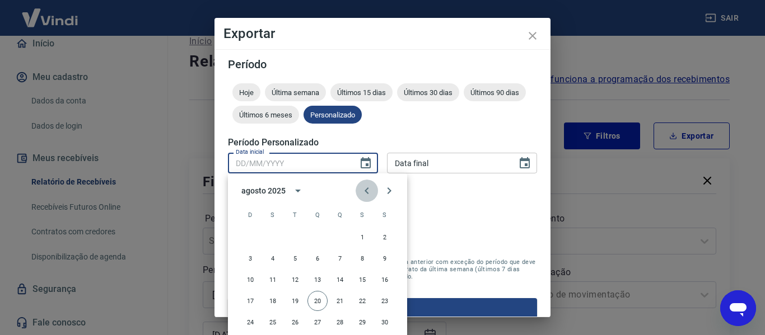
click at [366, 194] on icon "Previous month" at bounding box center [366, 190] width 13 height 13
click at [363, 190] on icon "Previous month" at bounding box center [366, 190] width 13 height 13
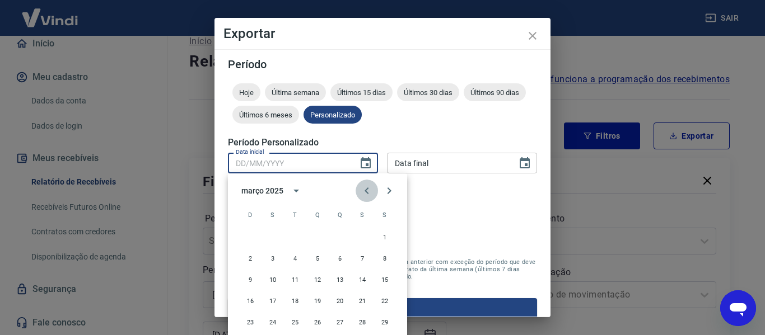
click at [363, 190] on icon "Previous month" at bounding box center [366, 190] width 13 height 13
click at [360, 257] on button "10" at bounding box center [362, 259] width 20 height 20
type input "[DATE]"
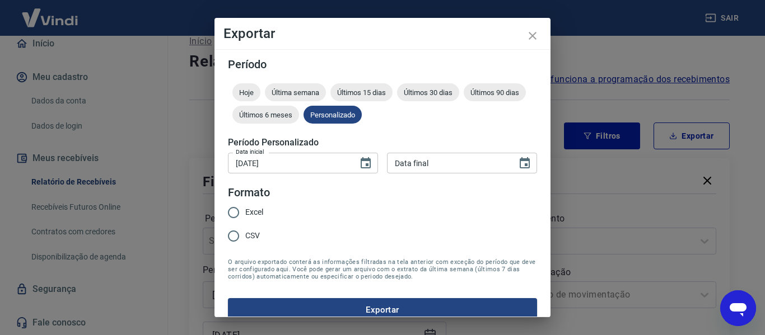
type input "DD/MM/YYYY"
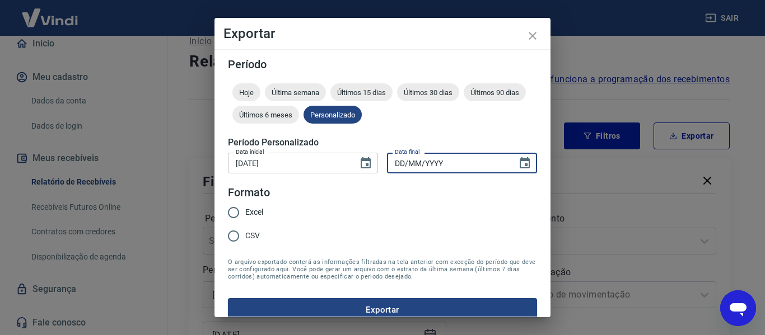
click at [453, 170] on input "DD/MM/YYYY" at bounding box center [448, 163] width 122 height 21
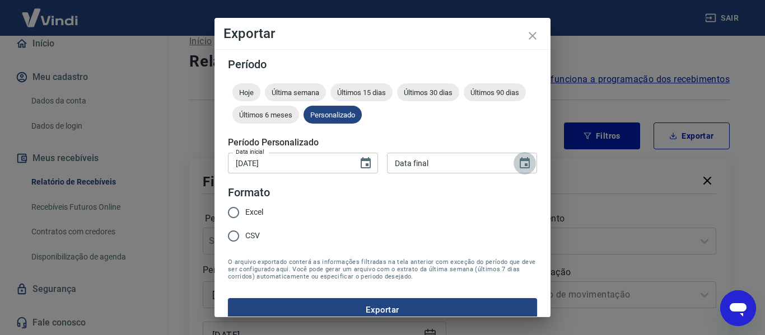
click at [520, 169] on icon "Choose date" at bounding box center [524, 163] width 13 height 13
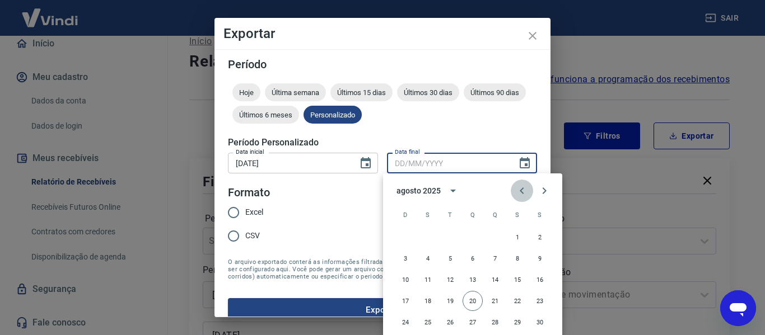
click at [523, 193] on icon "Previous month" at bounding box center [522, 191] width 4 height 7
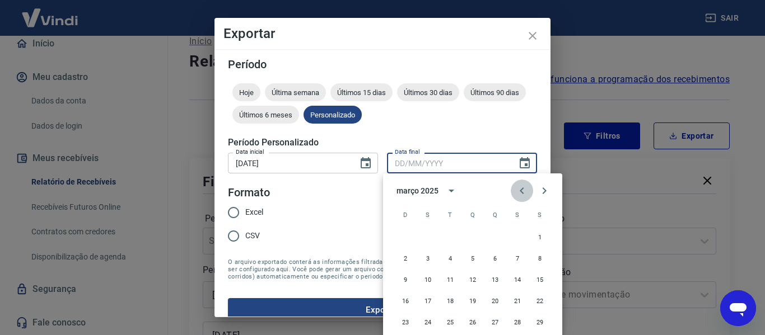
click at [523, 193] on icon "Previous month" at bounding box center [522, 191] width 4 height 7
click at [546, 189] on icon "Next month" at bounding box center [544, 190] width 13 height 13
click at [544, 195] on icon "Next month" at bounding box center [544, 190] width 13 height 13
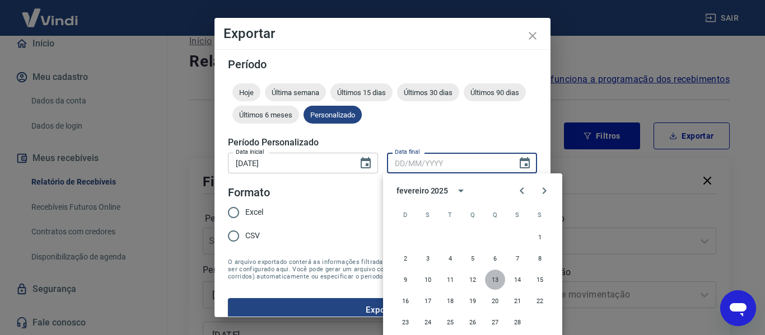
click at [495, 281] on button "13" at bounding box center [495, 280] width 20 height 20
type input "[DATE]"
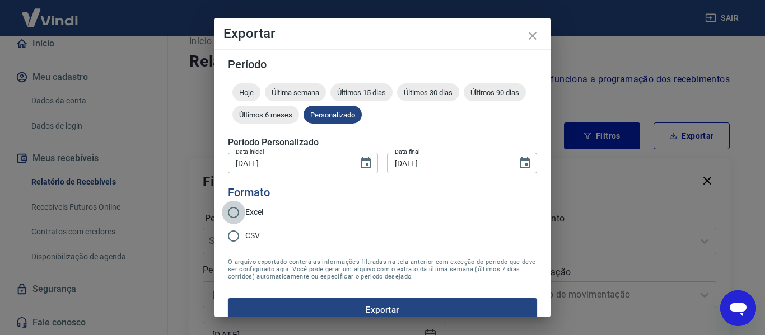
click at [232, 210] on input "Excel" at bounding box center [234, 213] width 24 height 24
radio input "true"
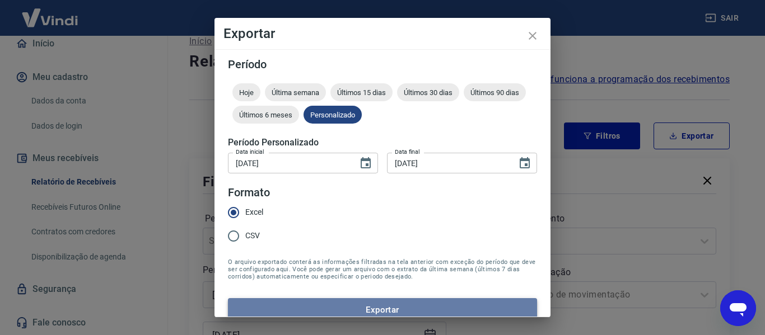
click at [391, 311] on button "Exportar" at bounding box center [382, 311] width 309 height 24
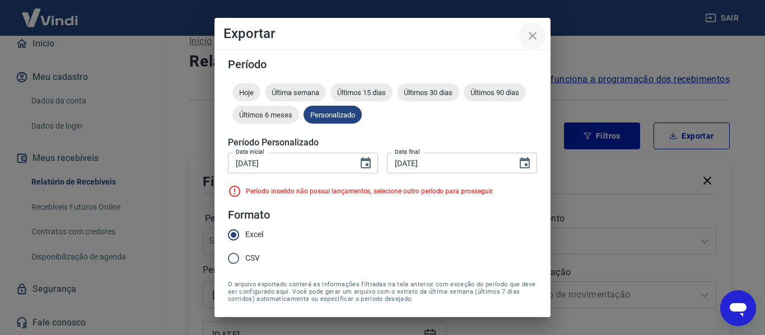
click at [532, 36] on icon "close" at bounding box center [533, 36] width 8 height 8
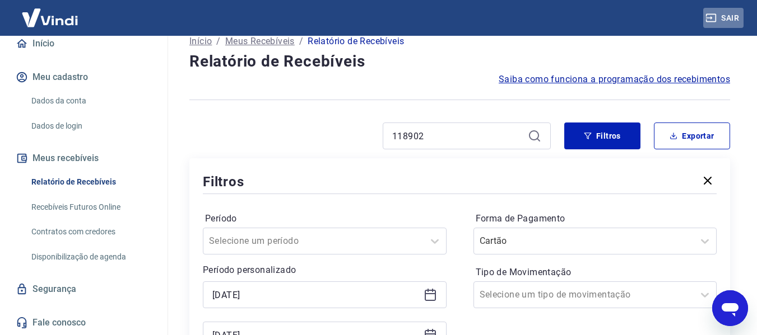
click at [742, 16] on button "Sair" at bounding box center [723, 18] width 40 height 21
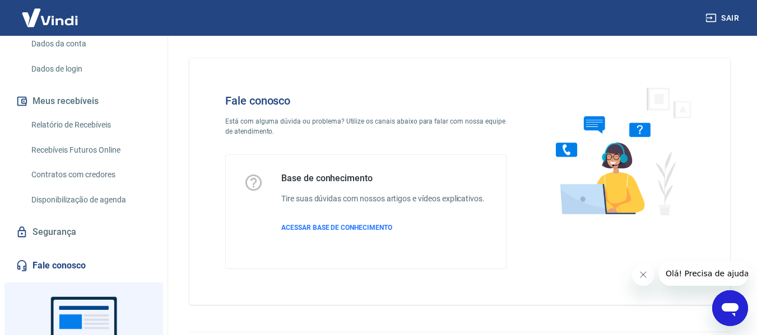
scroll to position [167, 0]
drag, startPoint x: 158, startPoint y: 209, endPoint x: 160, endPoint y: 253, distance: 43.7
click at [160, 253] on div "C [PERSON_NAME] do Vale Martins [EMAIL_ADDRESS][DOMAIN_NAME] Início Meu cadastr…" at bounding box center [84, 186] width 168 height 300
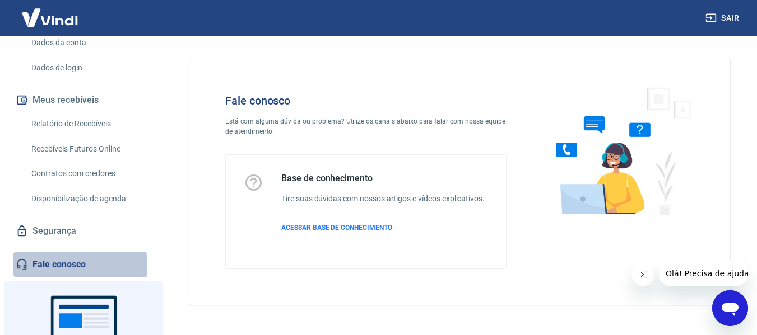
click at [64, 277] on link "Fale conosco" at bounding box center [83, 265] width 141 height 25
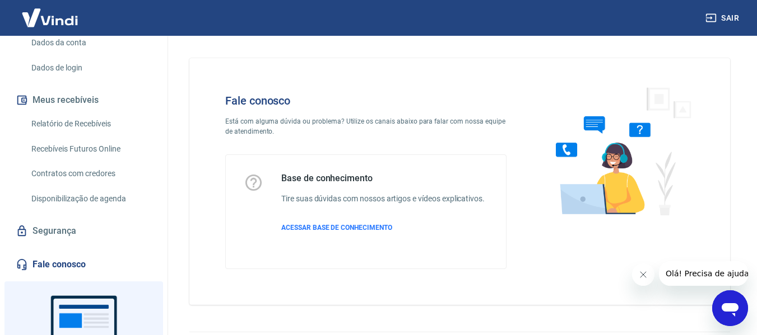
click at [729, 307] on icon "Abrir janela de mensagens" at bounding box center [729, 310] width 17 height 13
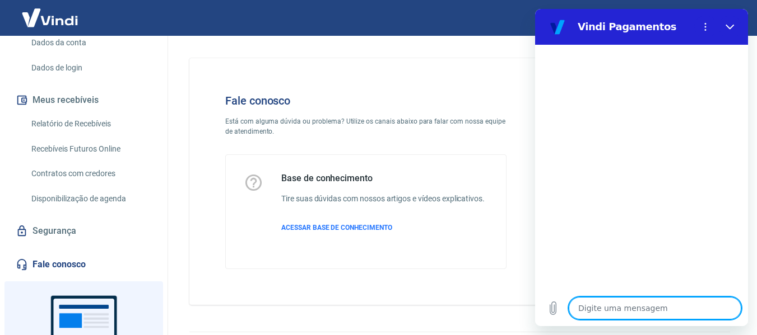
type textarea "B"
type textarea "x"
type textarea "Bo"
type textarea "x"
type textarea "Boa"
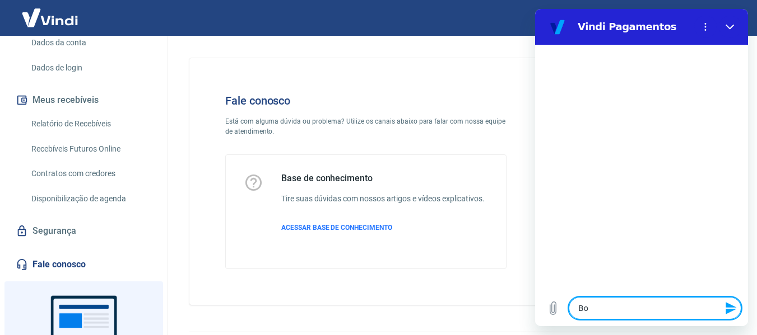
type textarea "x"
type textarea "Boa"
type textarea "x"
type textarea "Boa n"
type textarea "x"
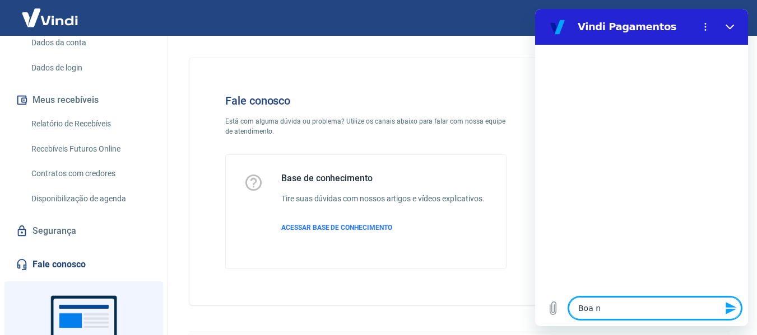
type textarea "Boa no"
type textarea "x"
type textarea "Boa noi"
type textarea "x"
type textarea "Boa noit"
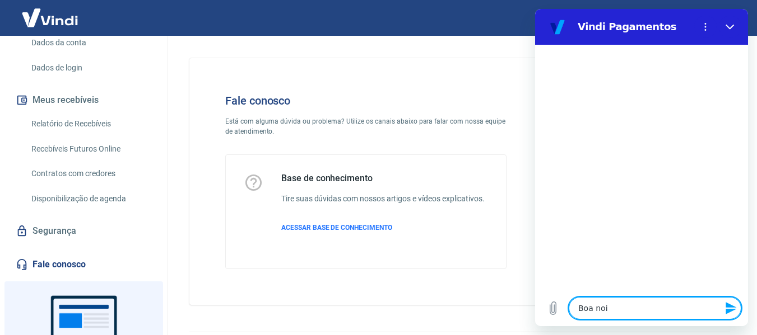
type textarea "x"
type textarea "Boa noite"
type textarea "x"
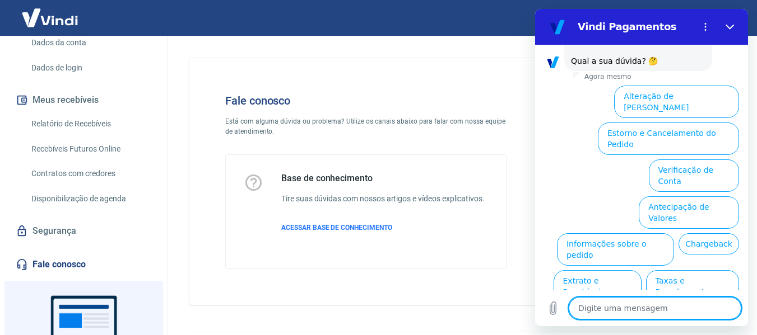
scroll to position [101, 0]
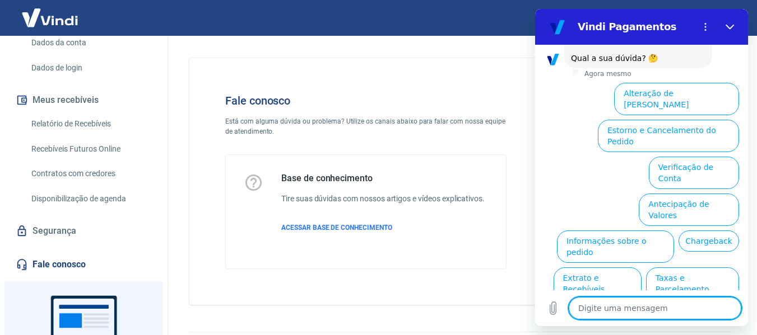
drag, startPoint x: 744, startPoint y: 204, endPoint x: 1284, endPoint y: 236, distance: 540.3
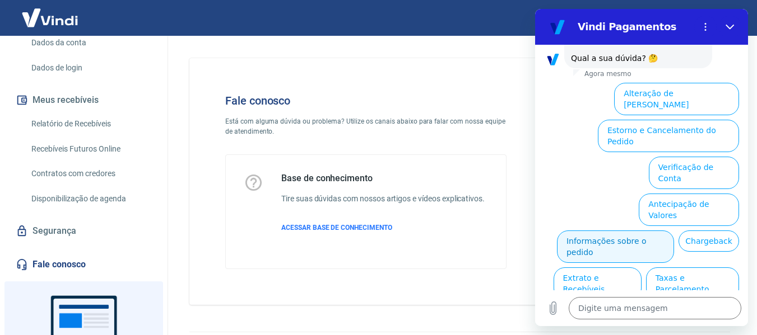
click at [674, 231] on button "Informações sobre o pedido" at bounding box center [615, 247] width 117 height 32
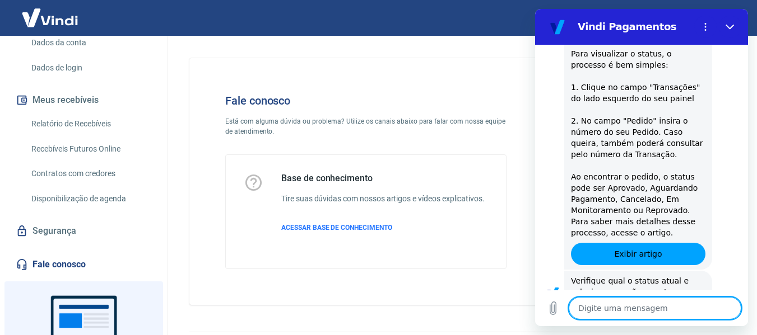
scroll to position [293, 0]
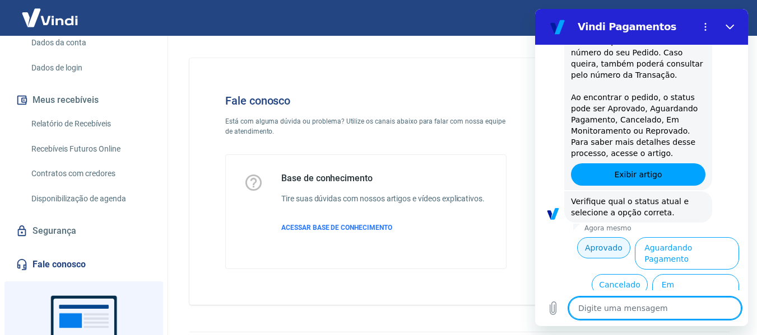
click at [598, 237] on button "Aprovado" at bounding box center [604, 247] width 54 height 21
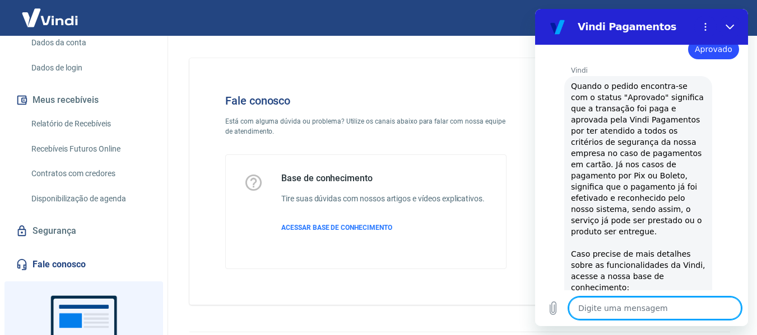
type textarea "x"
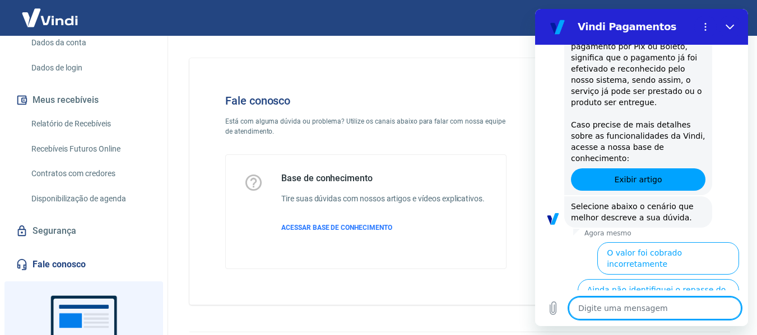
scroll to position [633, 0]
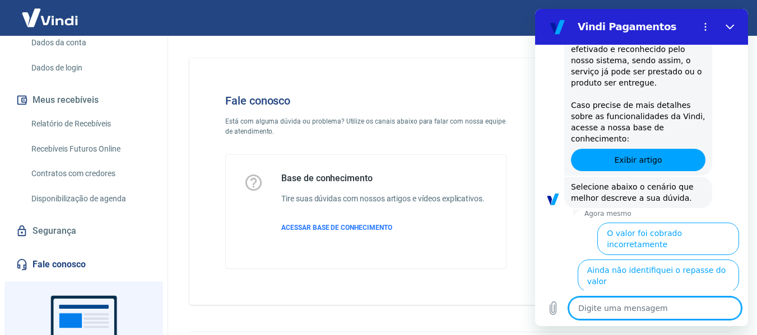
click at [679, 315] on textarea at bounding box center [654, 308] width 173 height 22
type textarea "n"
type textarea "x"
type textarea "ne"
type textarea "x"
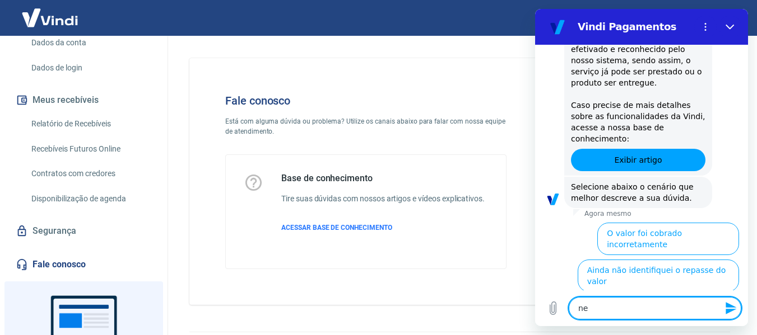
type textarea "nen"
type textarea "x"
type textarea "nenh"
type textarea "x"
type textarea "nenhu"
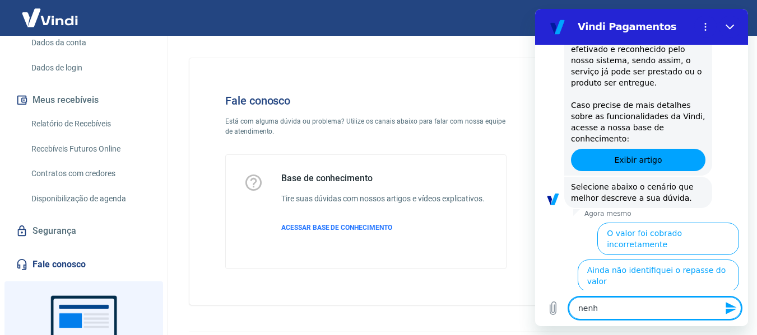
type textarea "x"
type textarea "nenhua"
type textarea "x"
type textarea "nenhu"
type textarea "x"
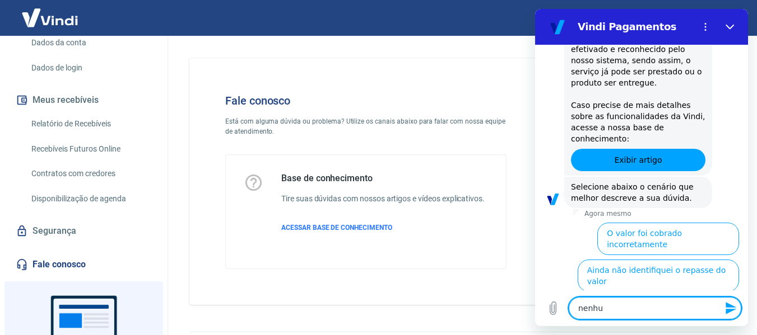
type textarea "nenhum"
type textarea "x"
type textarea "nenhuma"
type textarea "x"
type textarea "nenhuma"
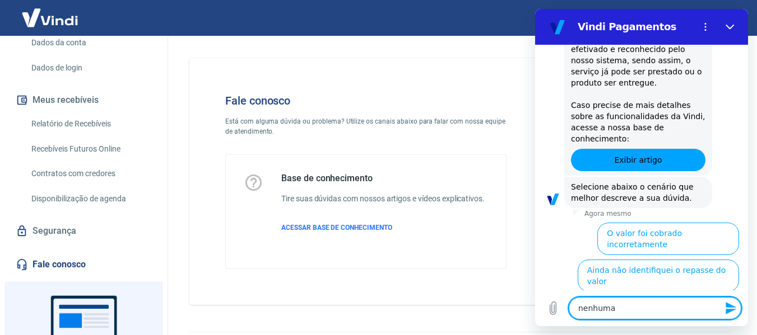
type textarea "x"
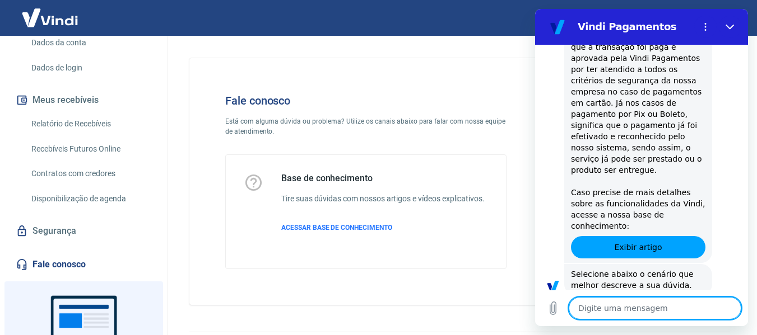
type textarea "x"
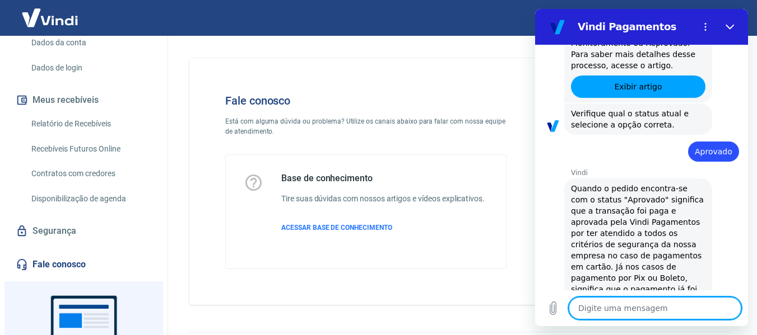
scroll to position [605, 0]
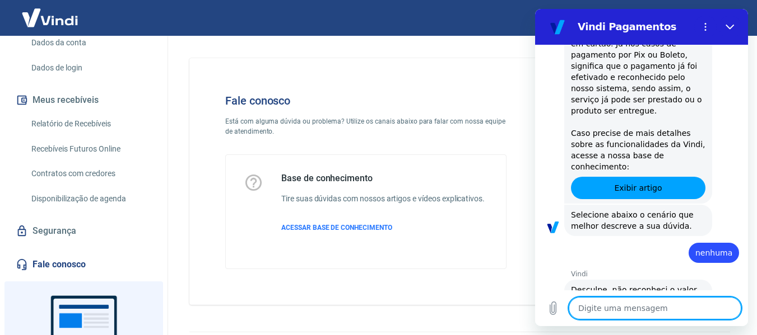
type textarea "n"
type textarea "x"
type textarea "ne"
type textarea "x"
type textarea "nen"
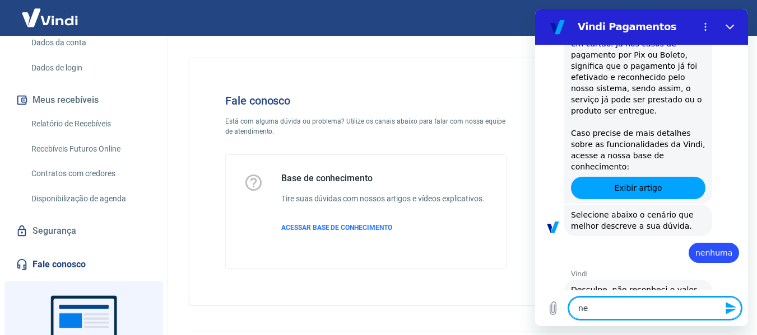
type textarea "x"
type textarea "nenh"
type textarea "x"
type textarea "nenhu"
type textarea "x"
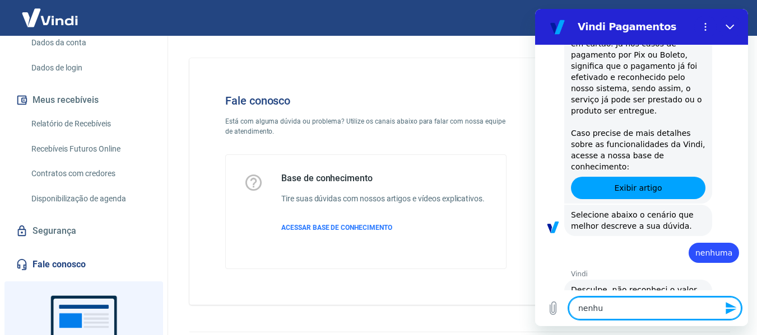
type textarea "nenhum"
type textarea "x"
type textarea "nenhuma"
type textarea "x"
type textarea "nenhuma"
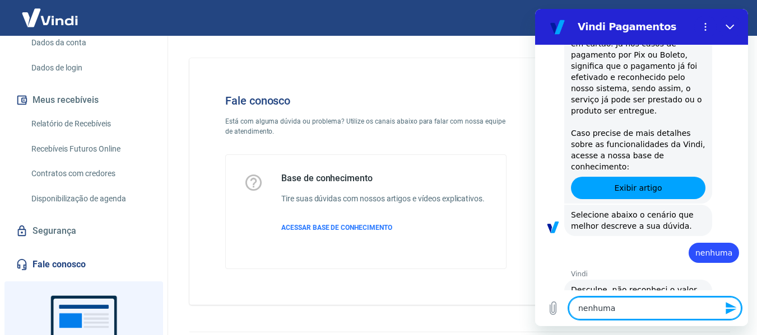
type textarea "x"
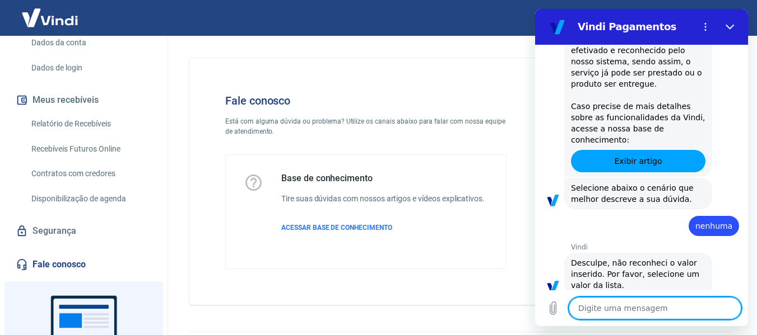
type textarea "x"
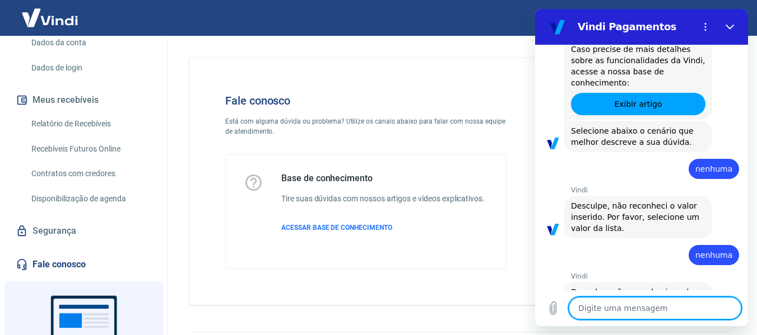
scroll to position [691, 0]
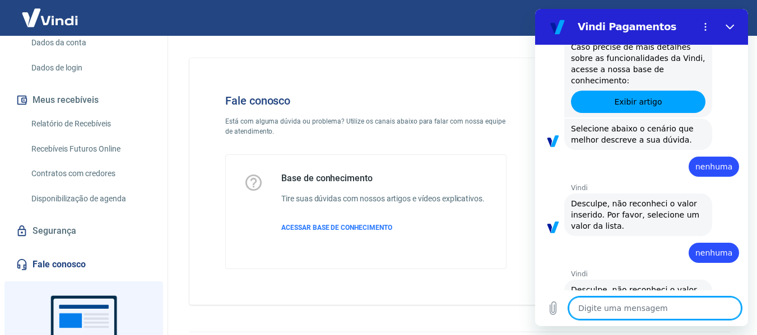
type textarea "q"
type textarea "x"
type textarea "qi"
type textarea "x"
type textarea "qie"
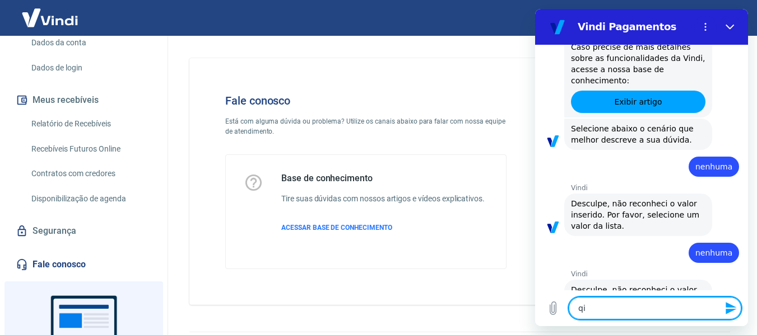
type textarea "x"
type textarea "qier"
type textarea "x"
type textarea "qiero"
type textarea "x"
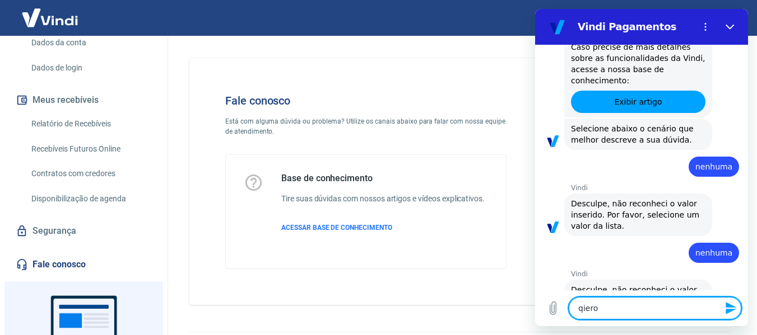
type textarea "qiero"
type textarea "x"
type textarea "qiero v"
type textarea "x"
type textarea "qiero ve"
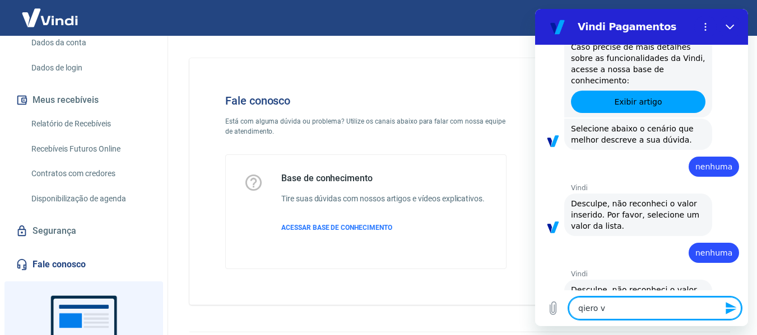
type textarea "x"
type textarea "qiero ver"
type textarea "x"
type textarea "qiero ver"
type textarea "x"
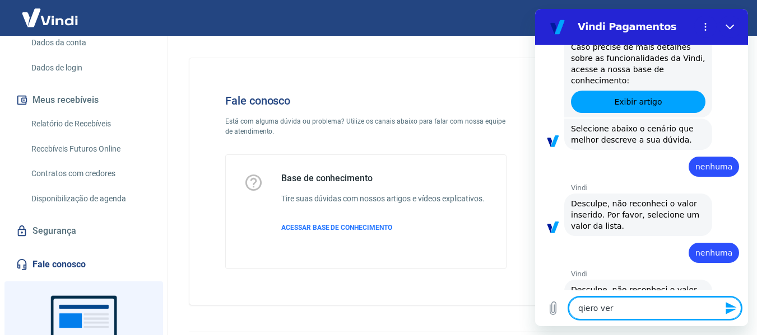
type textarea "qiero ver o"
type textarea "x"
type textarea "qiero ver o"
type textarea "x"
type textarea "qiero ver o c"
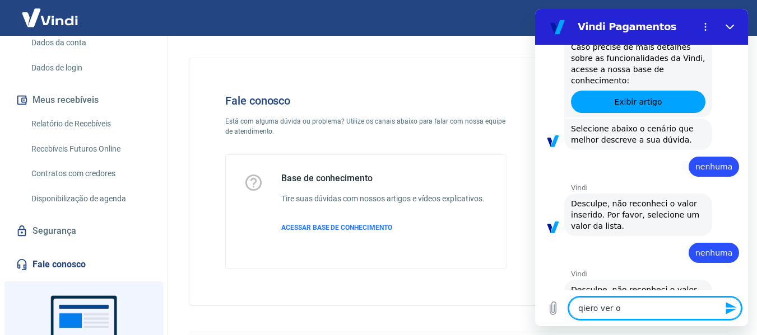
type textarea "x"
type textarea "qiero ver o co"
type textarea "x"
type textarea "qiero ver o com"
type textarea "x"
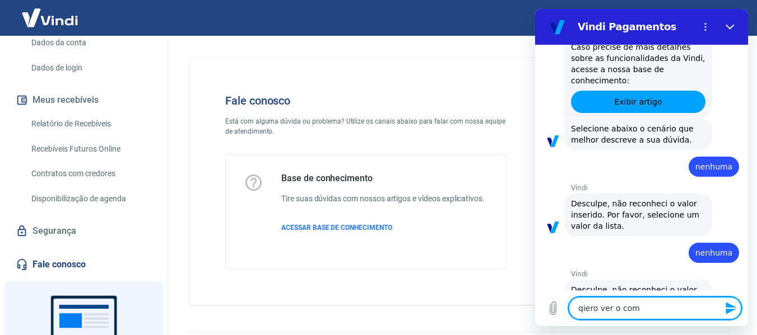
type textarea "qiero ver o comr"
type textarea "x"
type textarea "qiero ver o comro"
type textarea "x"
type textarea "qiero ver o comrov"
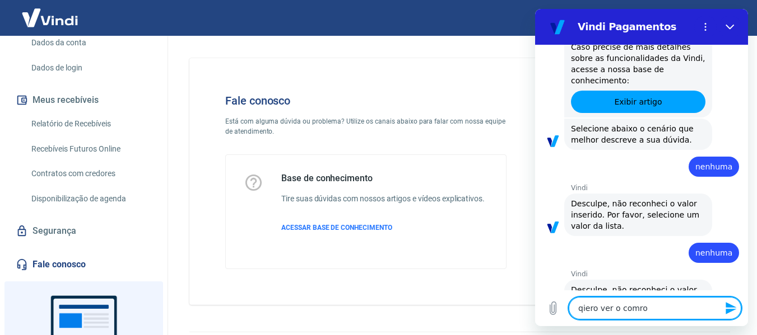
type textarea "x"
type textarea "qiero ver o comrova"
type textarea "x"
type textarea "qiero ver o comrovan"
type textarea "x"
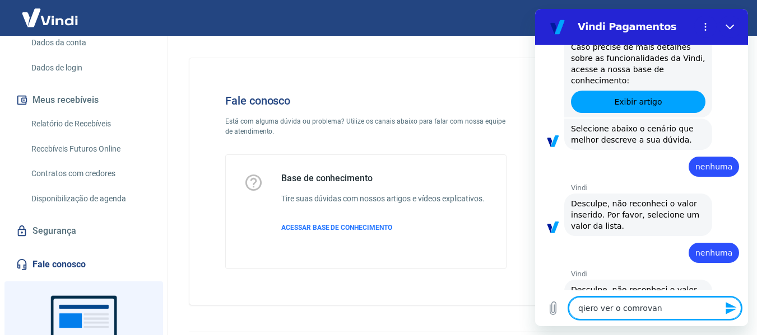
type textarea "qiero ver o comrovant"
type textarea "x"
type textarea "qiero ver o comrovante"
type textarea "x"
type textarea "qiero ver o comrovante"
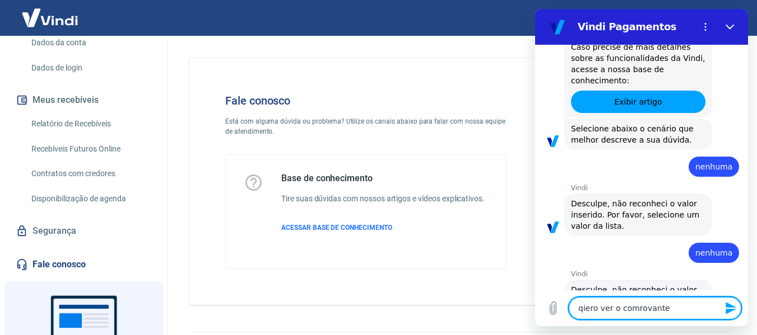
type textarea "x"
type textarea "qiero ver o comrovante d"
type textarea "x"
type textarea "qiero ver o comrovante de"
type textarea "x"
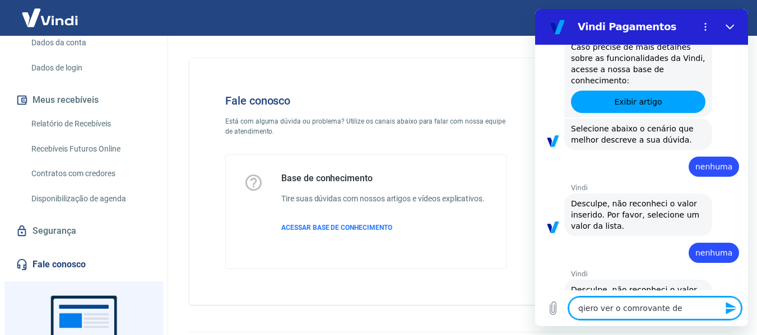
type textarea "qiero ver o comrovante de"
type textarea "x"
type textarea "qiero ver o comrovante de t"
type textarea "x"
type textarea "qiero ver o comrovante de tr"
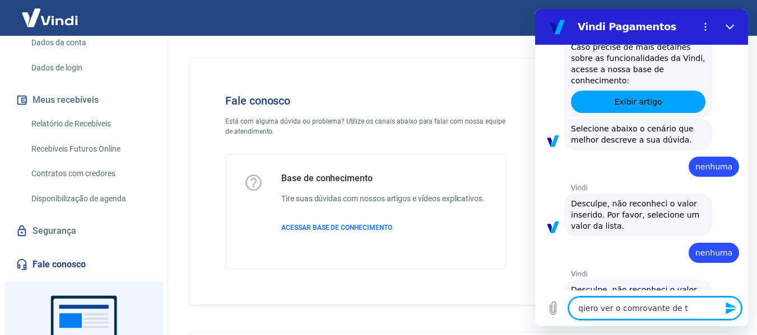
type textarea "x"
type textarea "qiero ver o comrovante de tra"
type textarea "x"
type textarea "qiero ver o comrovante de tran"
type textarea "x"
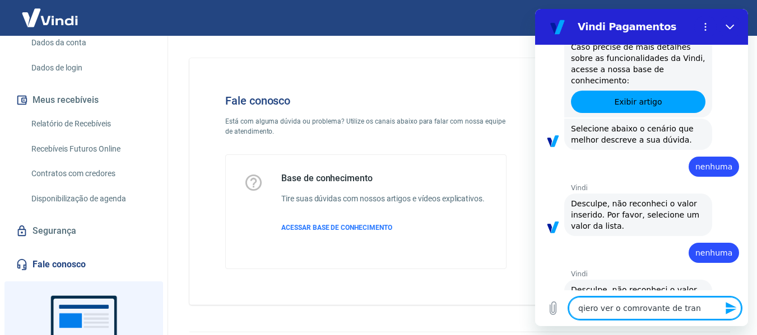
type textarea "qiero ver o comrovante de trans"
type textarea "x"
type textarea "qiero ver o comrovante de transa"
type textarea "x"
type textarea "qiero ver o comrovante de transaç"
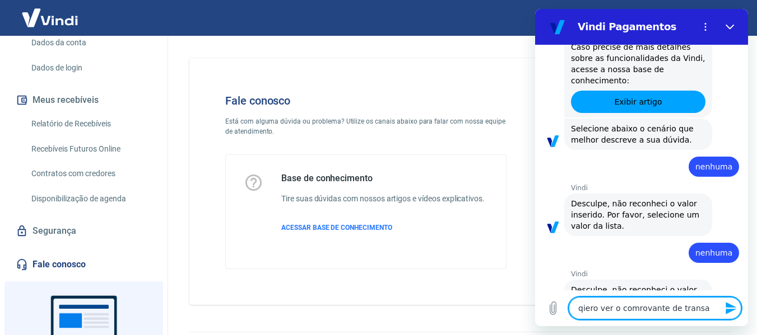
type textarea "x"
type textarea "qiero ver o comrovante de transaçõ"
type textarea "x"
type textarea "qiero ver o comrovante de transaçõe"
type textarea "x"
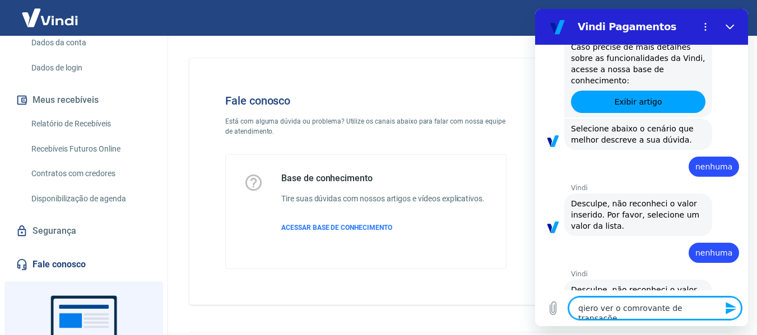
type textarea "qiero ver o comrovante de transações"
type textarea "x"
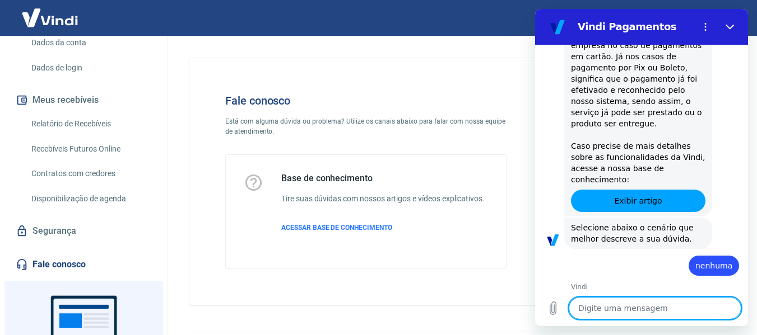
scroll to position [602, 0]
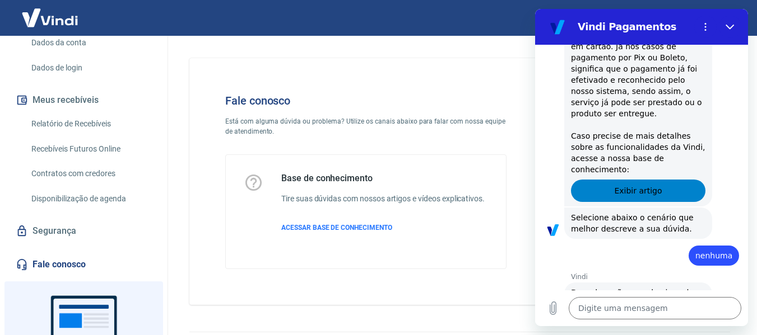
click at [656, 180] on link "Exibir artigo" at bounding box center [638, 191] width 134 height 22
click at [705, 25] on icon "Menu de opções" at bounding box center [705, 26] width 9 height 9
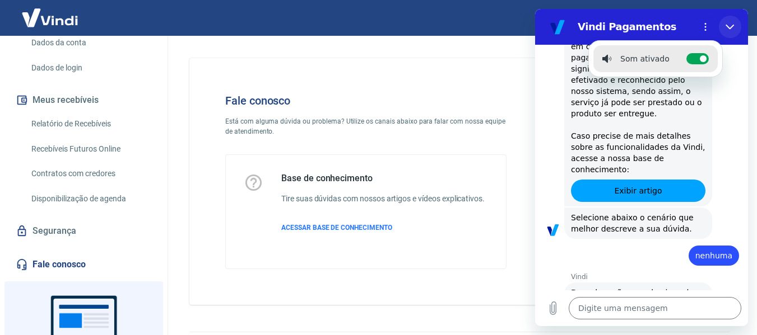
click at [730, 28] on icon "Fechar" at bounding box center [729, 27] width 8 height 5
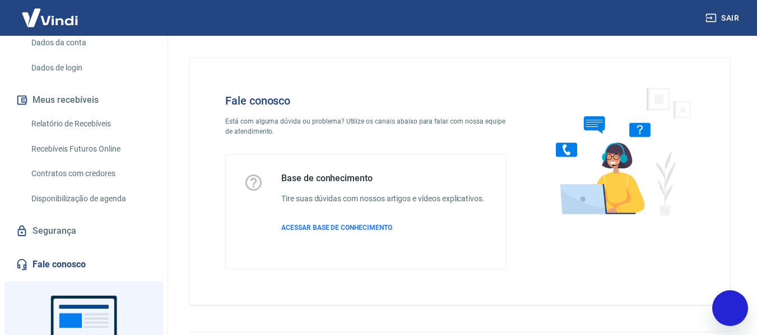
type textarea "x"
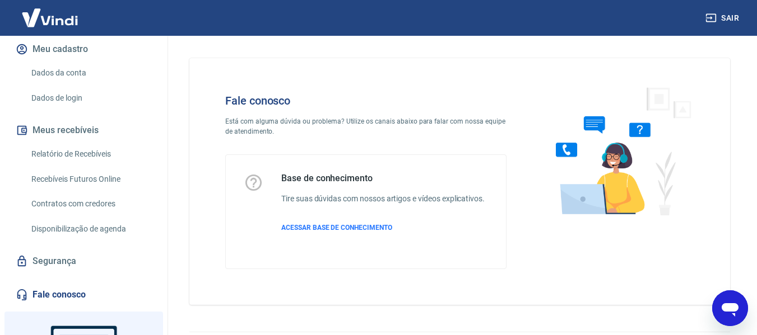
scroll to position [142, 0]
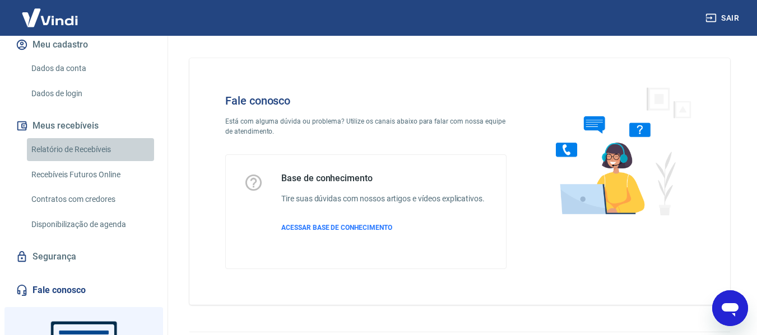
click at [98, 152] on link "Relatório de Recebíveis" at bounding box center [90, 149] width 127 height 23
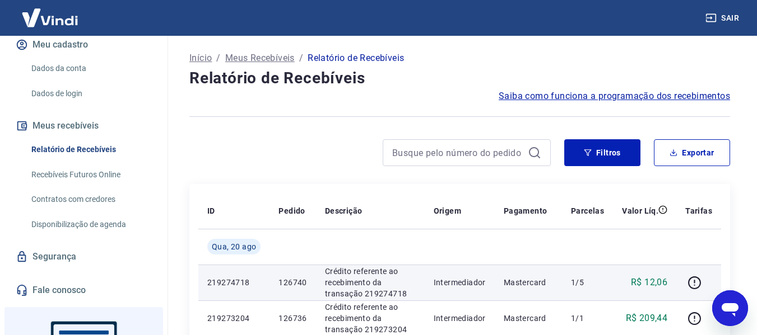
click at [524, 279] on p "Mastercard" at bounding box center [528, 282] width 49 height 11
click at [483, 286] on p "Intermediador" at bounding box center [460, 282] width 52 height 11
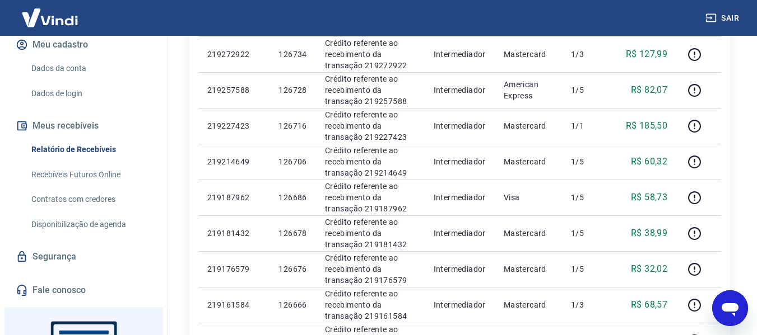
scroll to position [305, 0]
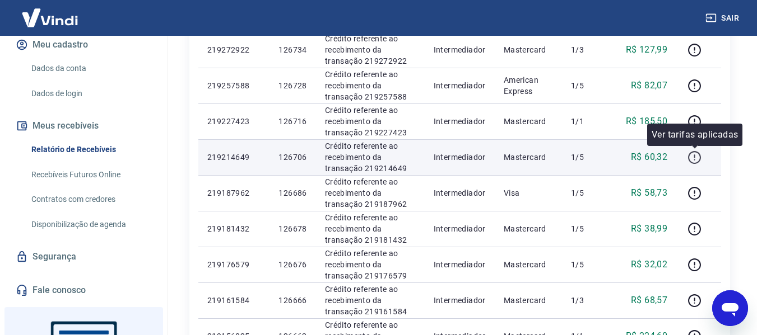
click at [697, 158] on icon "button" at bounding box center [694, 158] width 14 height 14
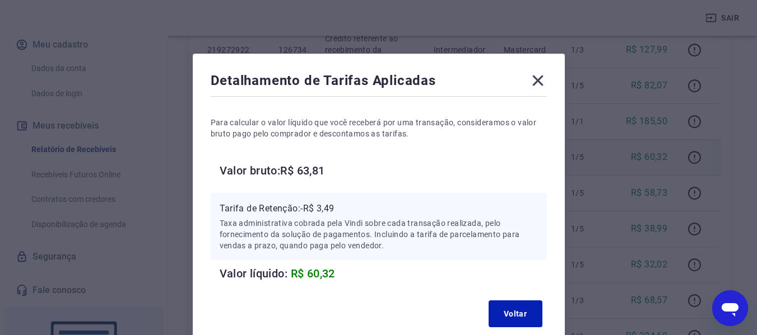
click at [537, 72] on icon at bounding box center [538, 81] width 18 height 18
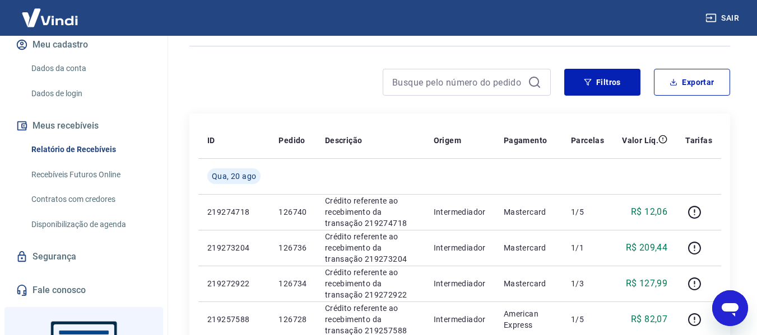
scroll to position [68, 0]
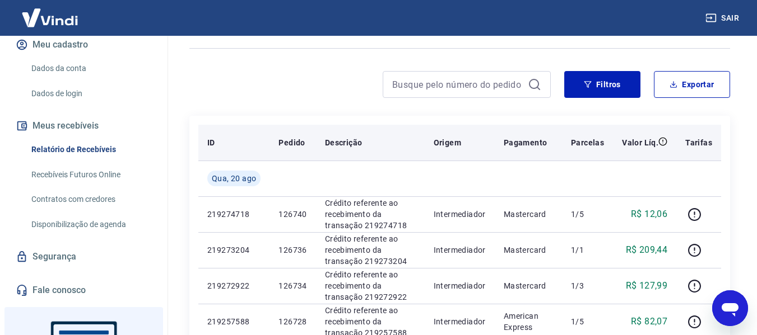
click at [445, 144] on p "Origem" at bounding box center [447, 142] width 27 height 11
click at [523, 144] on p "Pagamento" at bounding box center [526, 142] width 44 height 11
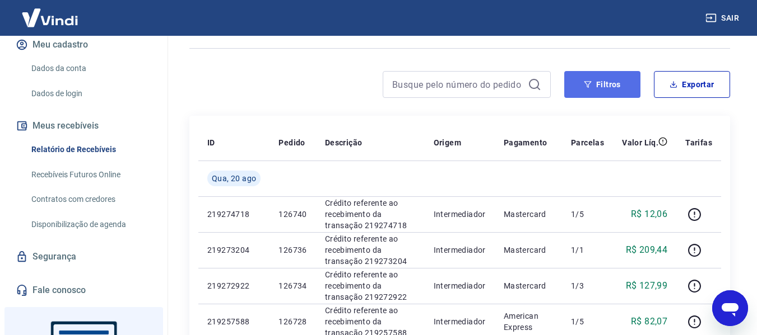
click at [604, 85] on button "Filtros" at bounding box center [602, 84] width 76 height 27
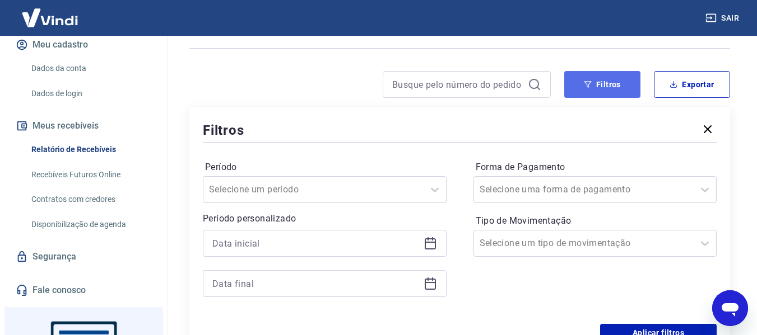
click at [612, 83] on button "Filtros" at bounding box center [602, 84] width 76 height 27
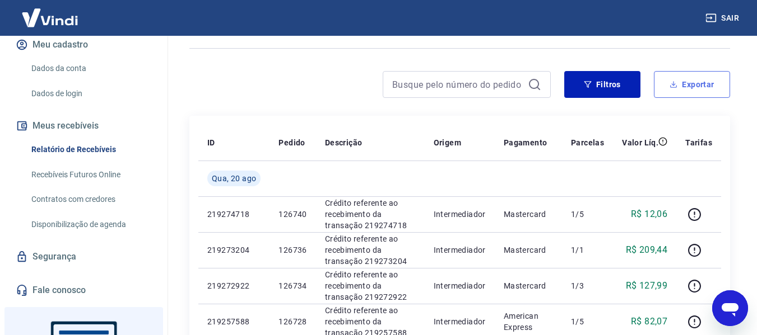
click at [706, 86] on button "Exportar" at bounding box center [692, 84] width 76 height 27
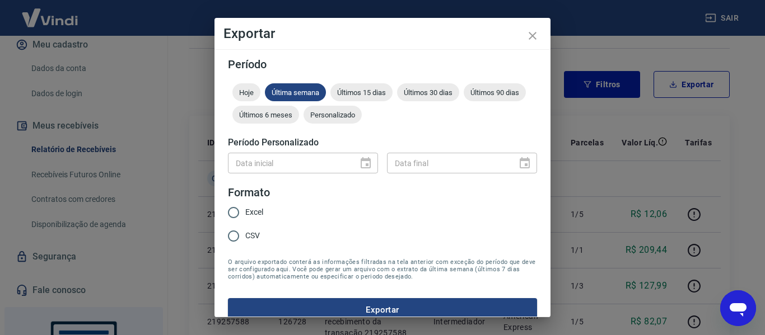
click at [252, 208] on span "Excel" at bounding box center [254, 213] width 18 height 12
click at [245, 208] on input "Excel" at bounding box center [234, 213] width 24 height 24
radio input "true"
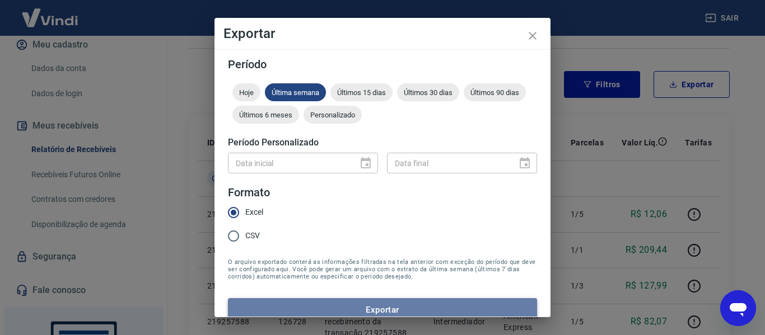
click at [402, 305] on button "Exportar" at bounding box center [382, 311] width 309 height 24
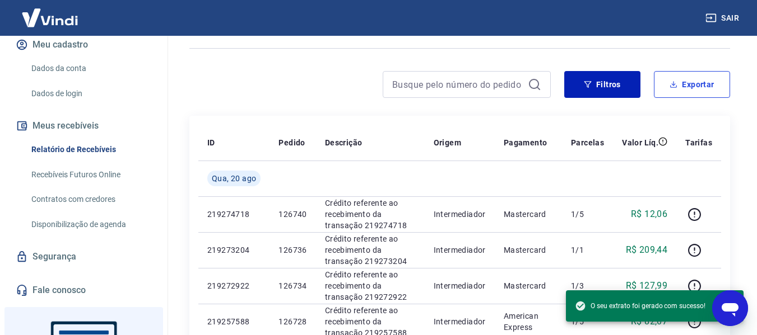
type textarea "x"
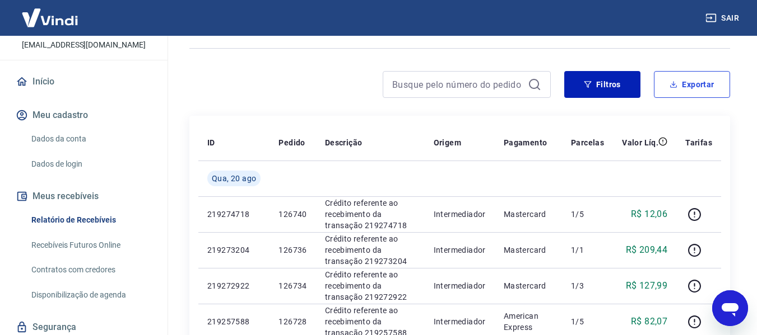
scroll to position [0, 0]
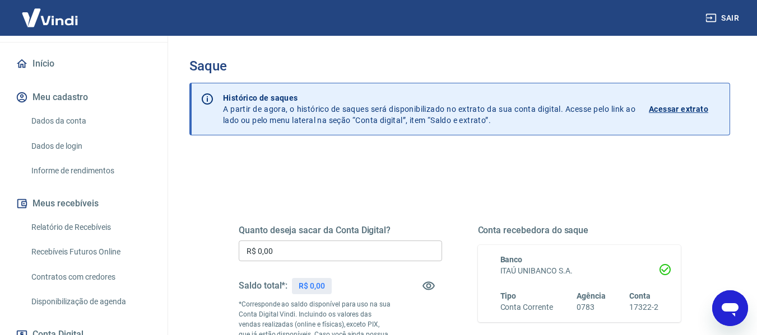
scroll to position [110, 0]
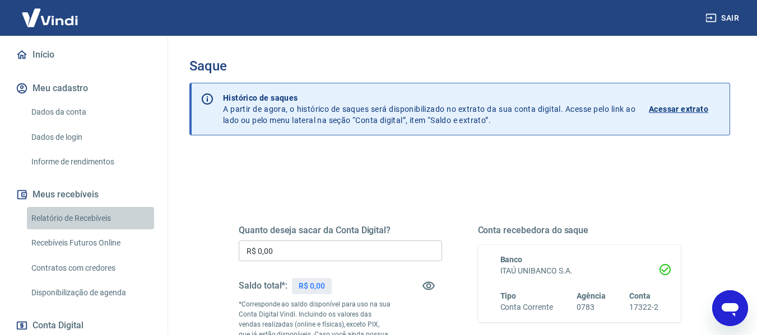
click at [104, 215] on link "Relatório de Recebíveis" at bounding box center [90, 218] width 127 height 23
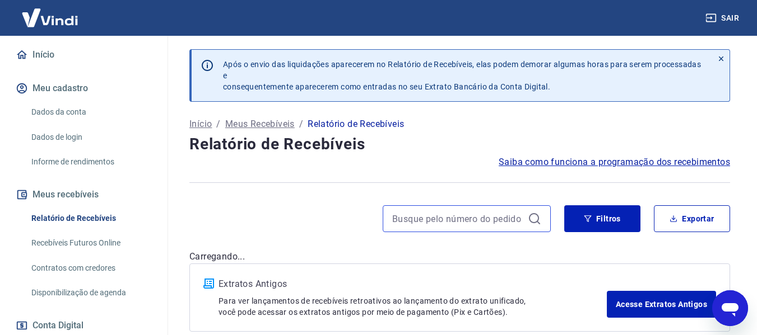
click at [445, 223] on input at bounding box center [457, 219] width 131 height 17
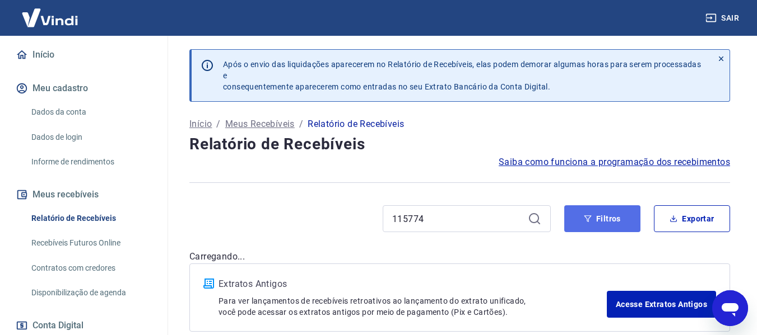
click at [590, 212] on button "Filtros" at bounding box center [602, 219] width 76 height 27
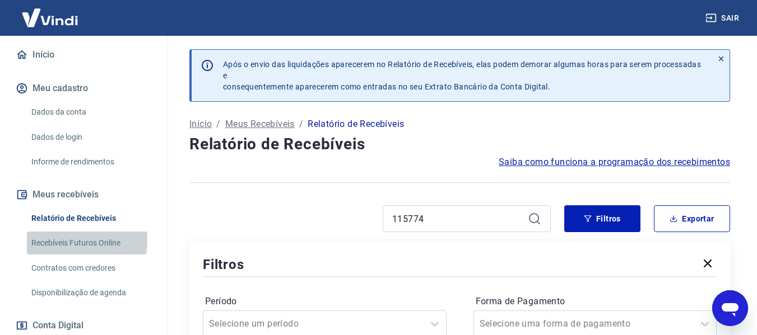
click at [58, 240] on link "Recebíveis Futuros Online" at bounding box center [90, 243] width 127 height 23
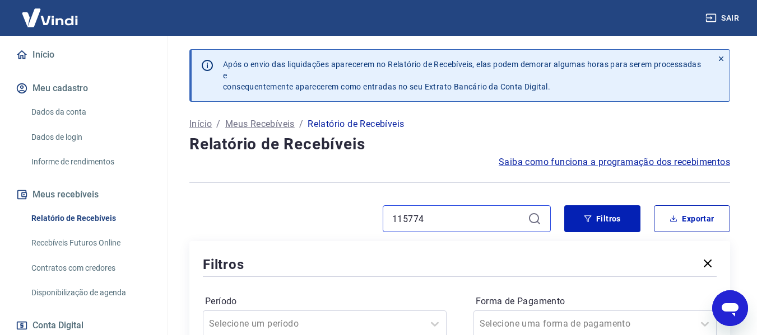
drag, startPoint x: 440, startPoint y: 221, endPoint x: 316, endPoint y: 231, distance: 124.2
click at [316, 231] on div "115774" at bounding box center [369, 219] width 361 height 27
type input "119130"
click at [530, 223] on icon at bounding box center [534, 218] width 13 height 13
click at [704, 262] on icon "button" at bounding box center [707, 263] width 13 height 13
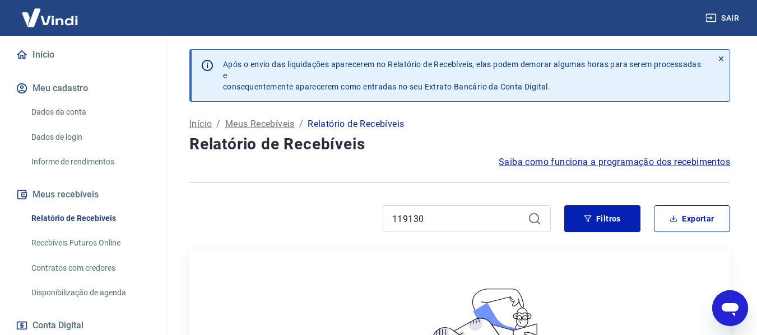
click at [534, 212] on icon at bounding box center [534, 218] width 13 height 13
click at [537, 220] on icon at bounding box center [534, 218] width 13 height 13
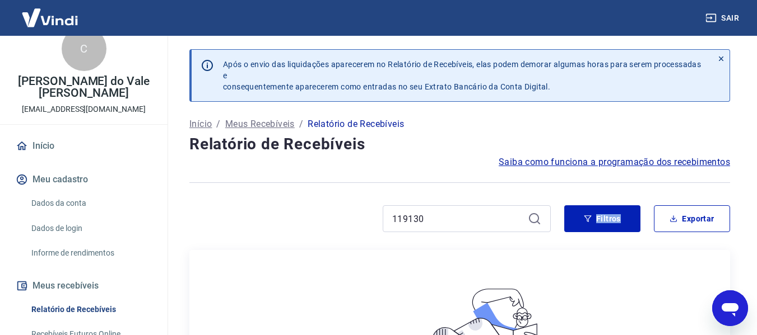
scroll to position [14, 0]
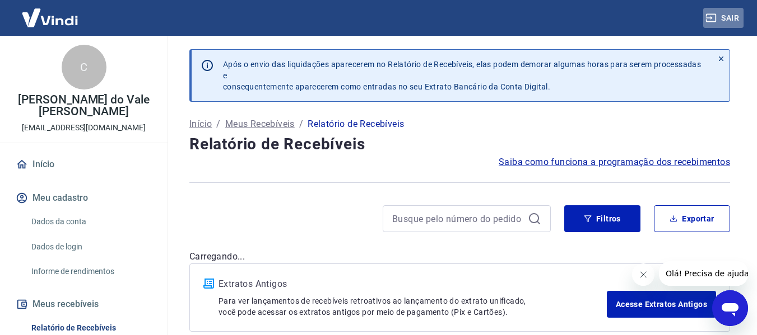
click at [714, 14] on icon "button" at bounding box center [711, 18] width 10 height 8
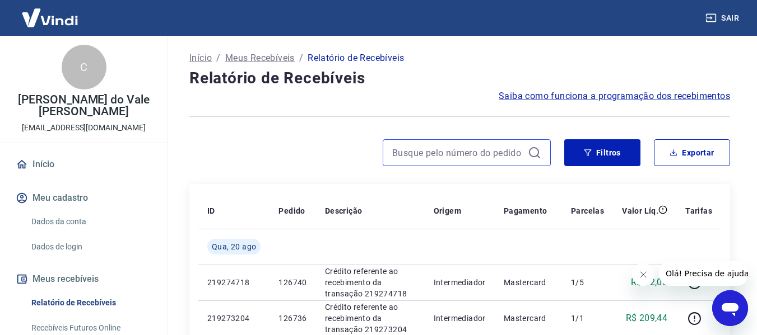
click at [410, 157] on input at bounding box center [457, 153] width 131 height 17
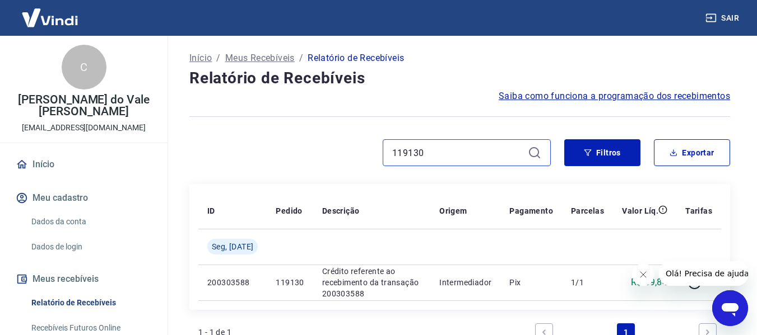
type input "119130"
click at [535, 152] on icon at bounding box center [534, 152] width 13 height 13
